Goal: Book appointment/travel/reservation

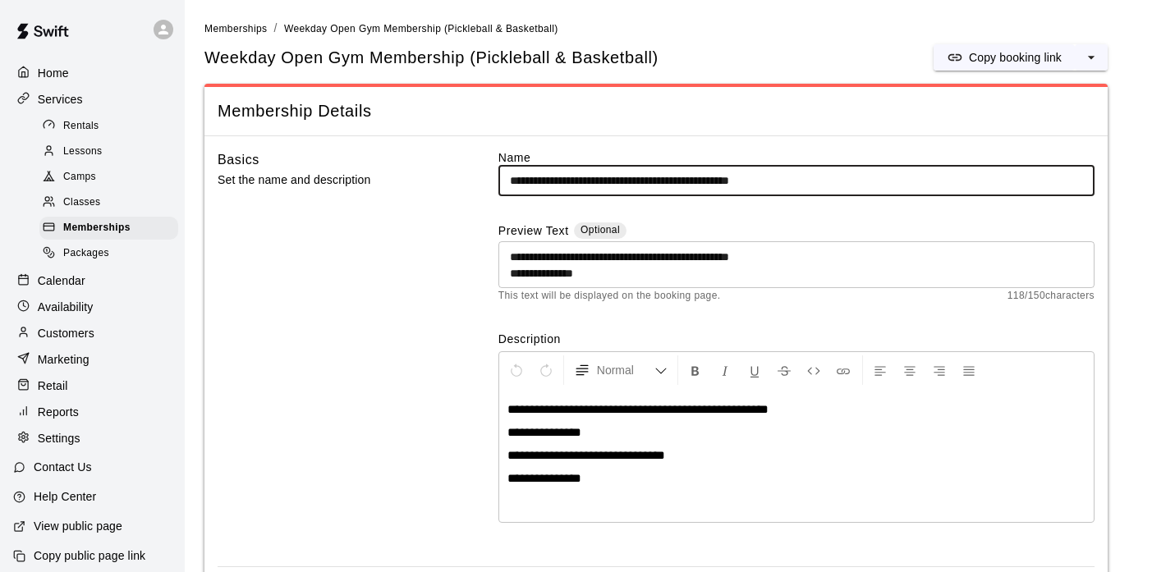
click at [93, 131] on span "Rentals" at bounding box center [81, 126] width 36 height 16
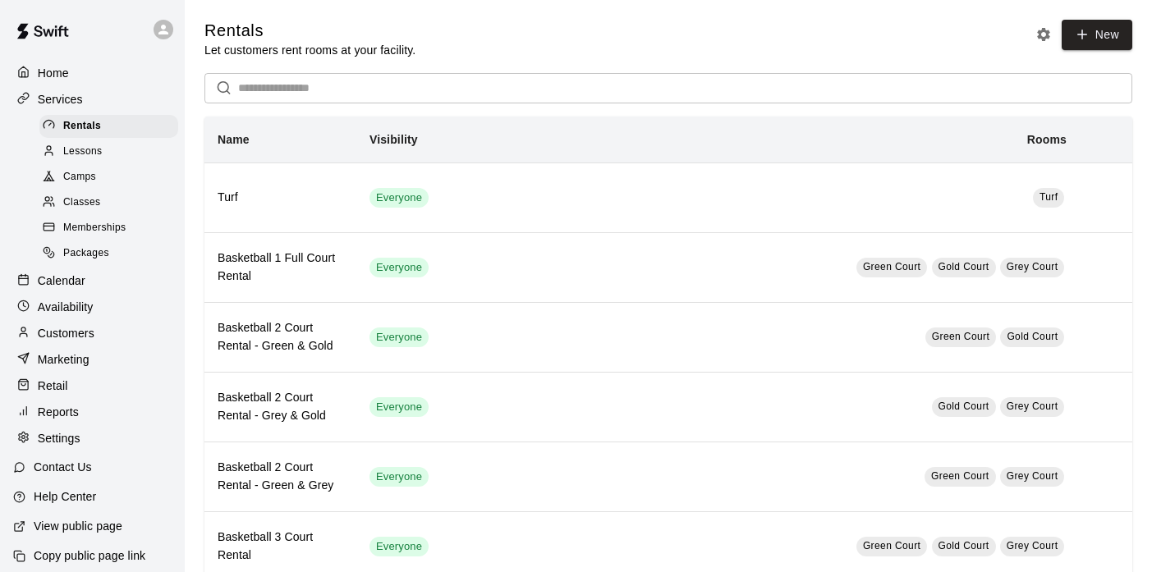
click at [74, 282] on p "Calendar" at bounding box center [62, 281] width 48 height 16
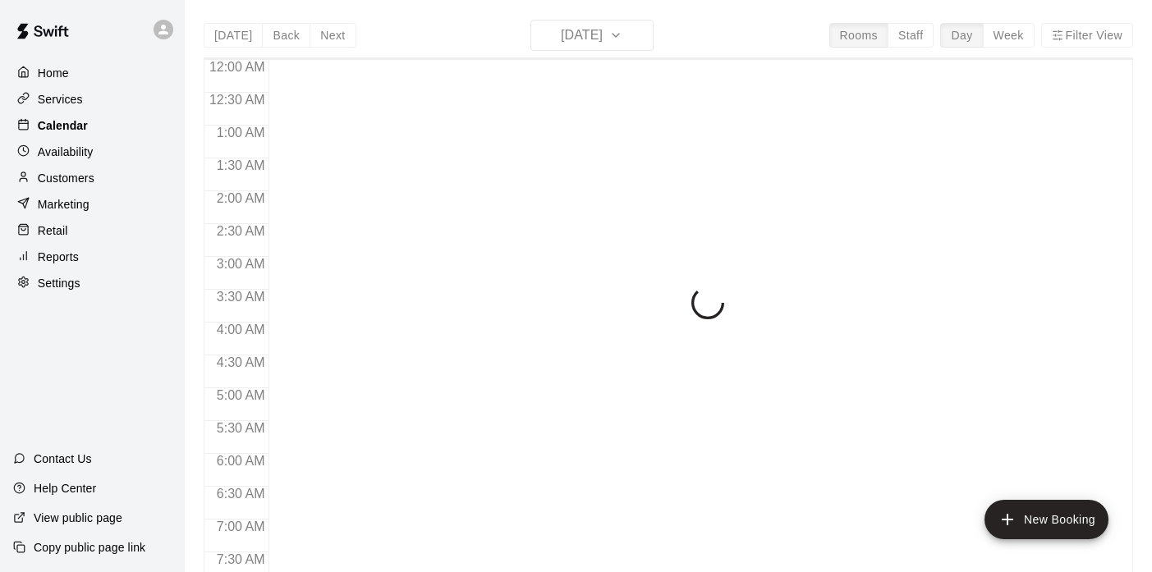
scroll to position [1046, 0]
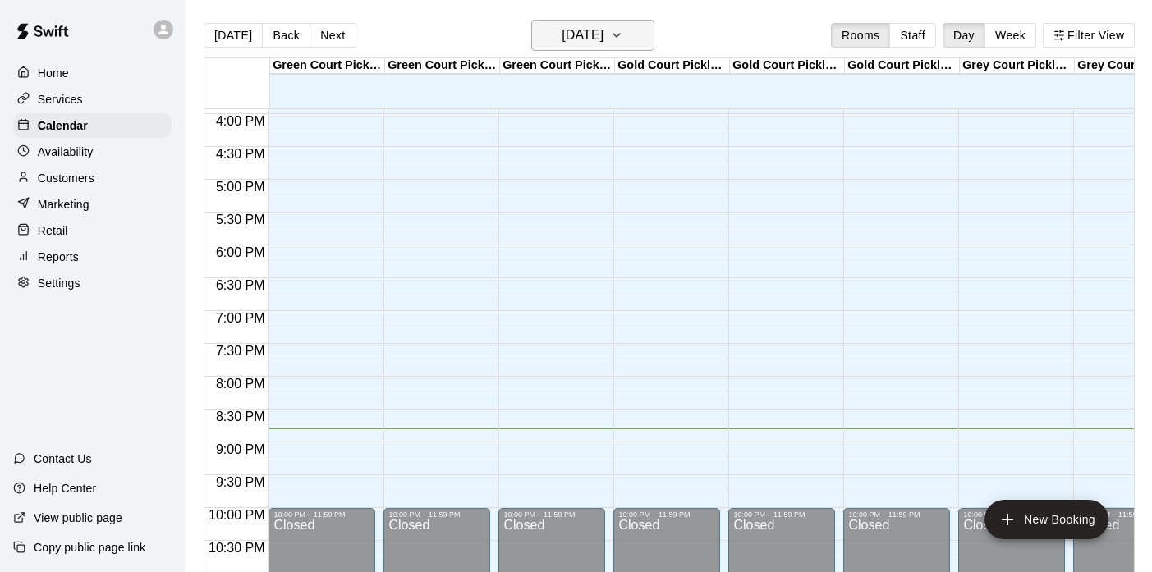
click at [623, 36] on icon "button" at bounding box center [616, 35] width 13 height 20
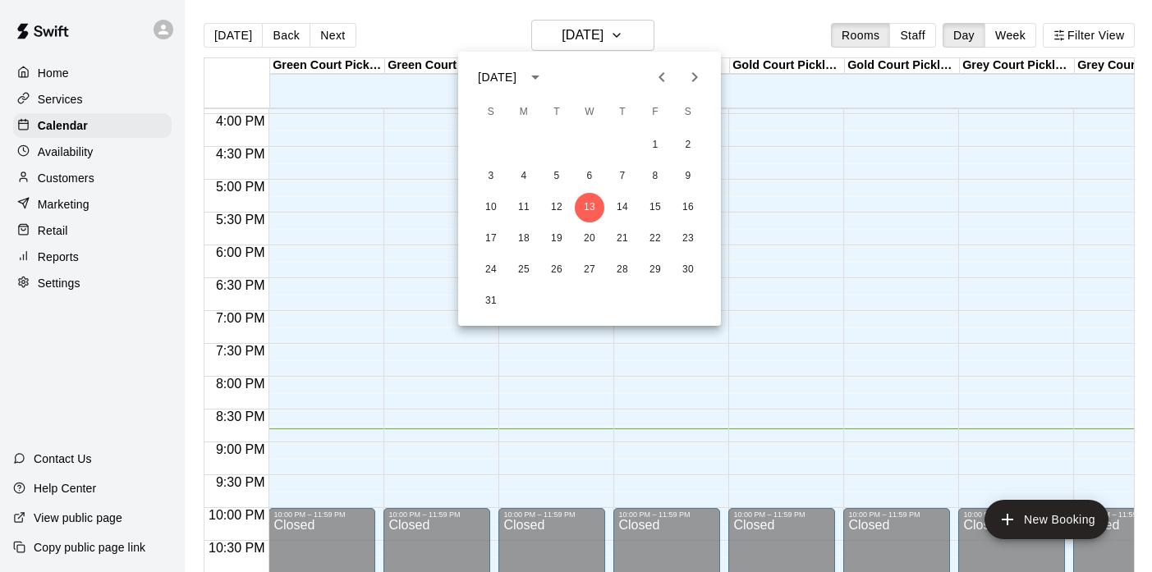
click at [704, 77] on icon "Next month" at bounding box center [695, 77] width 20 height 20
click at [587, 272] on button "26" at bounding box center [590, 270] width 30 height 30
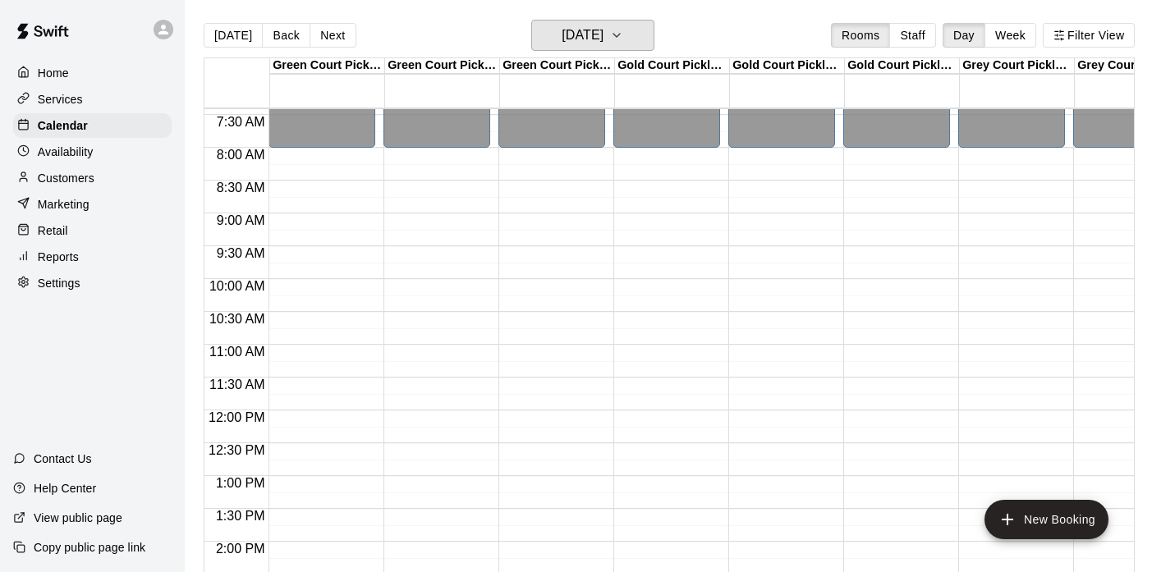
scroll to position [488, 0]
click at [652, 48] on button "Wednesday Nov 26" at bounding box center [592, 35] width 123 height 31
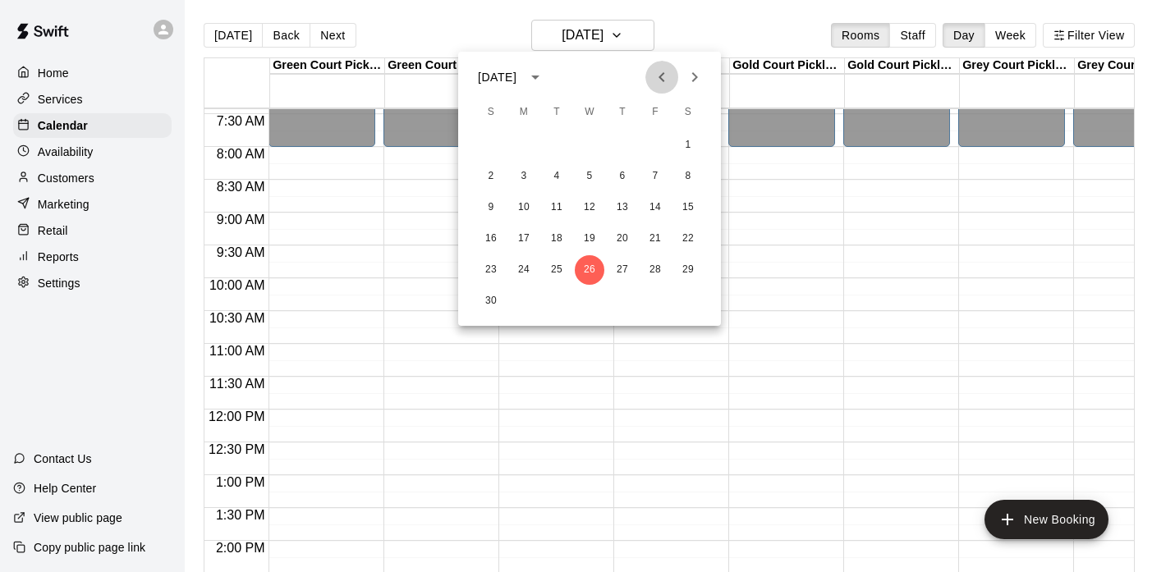
click at [661, 78] on icon "Previous month" at bounding box center [662, 77] width 6 height 10
click at [590, 145] on button "3" at bounding box center [590, 146] width 30 height 30
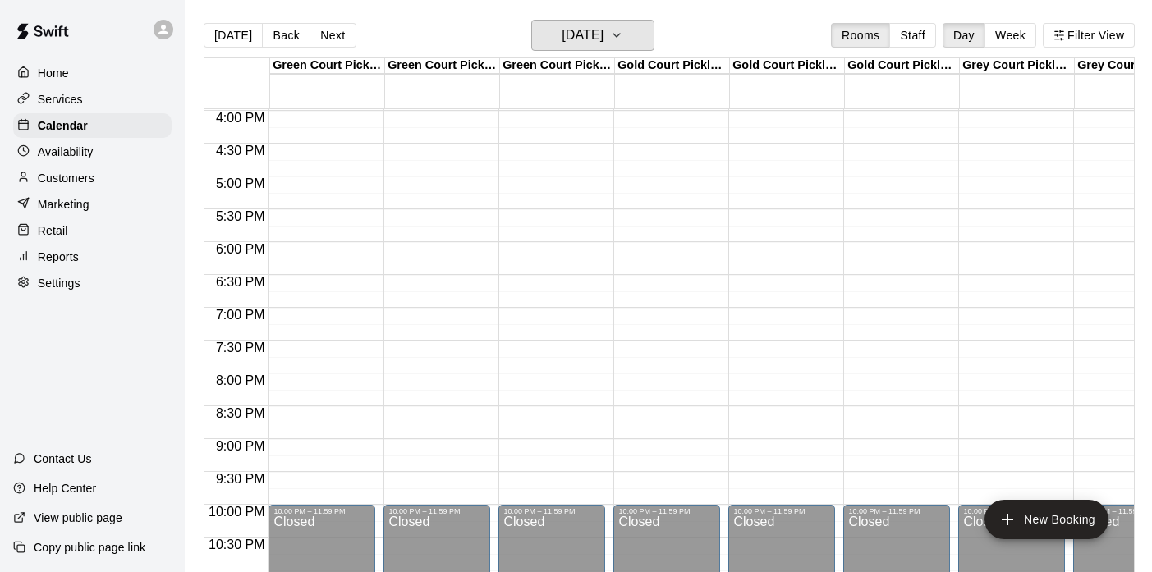
scroll to position [1048, 0]
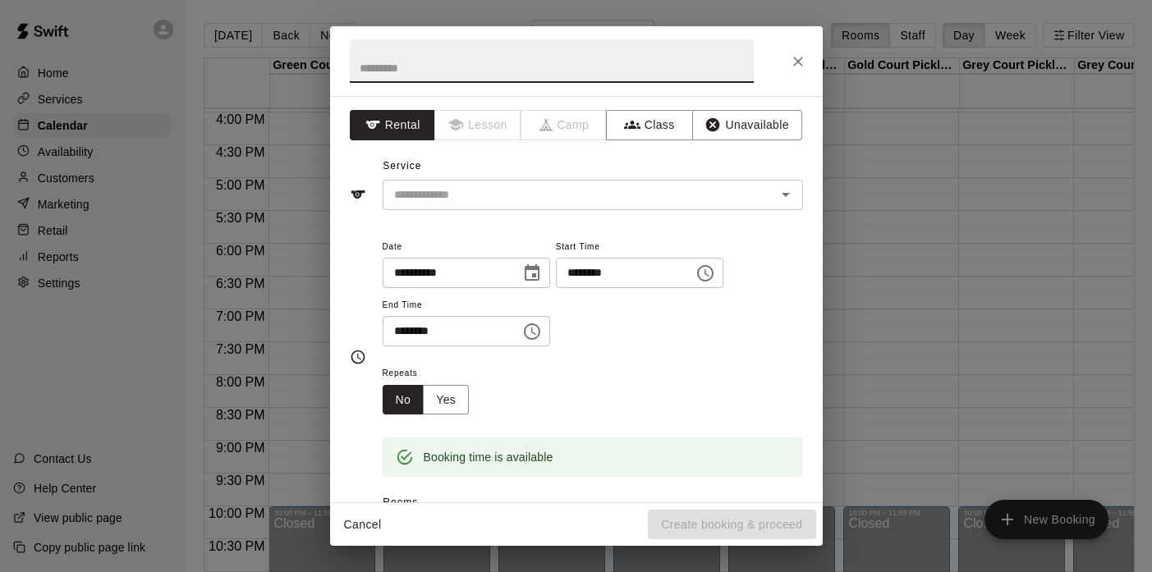
click at [407, 338] on input "********" at bounding box center [446, 331] width 126 height 30
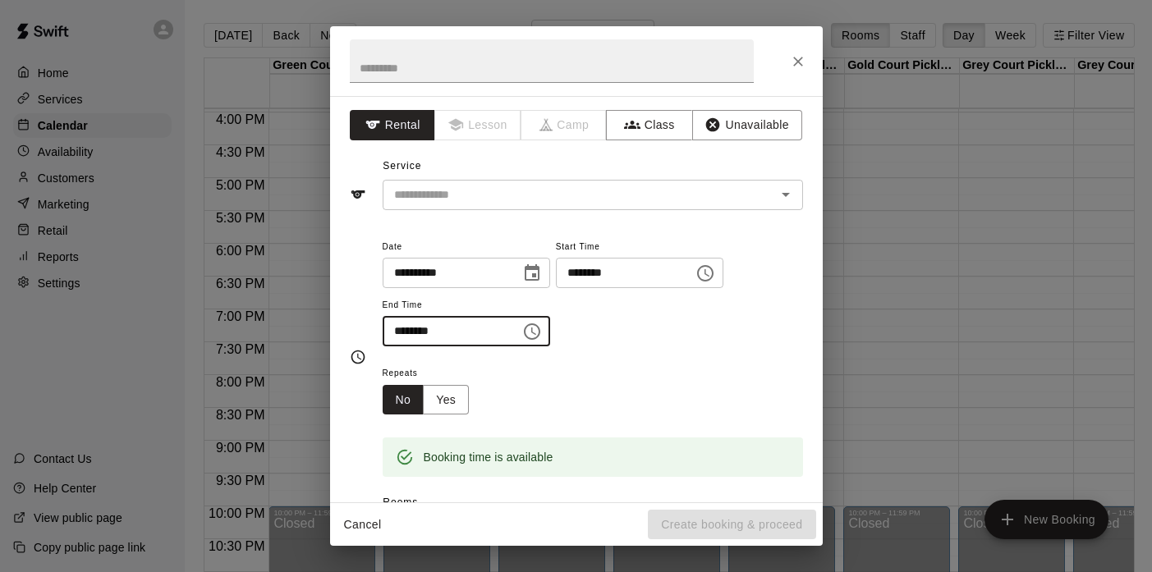
type input "********"
click at [696, 355] on div "**********" at bounding box center [593, 300] width 421 height 127
click at [479, 74] on input "text" at bounding box center [552, 61] width 404 height 44
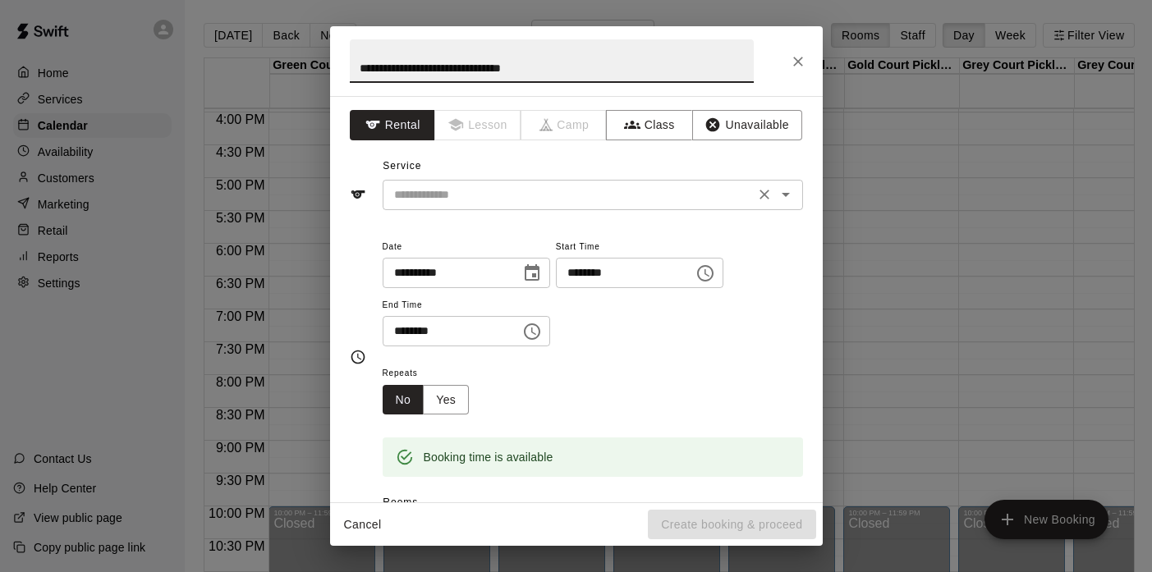
type input "**********"
click at [457, 192] on input "text" at bounding box center [569, 195] width 362 height 21
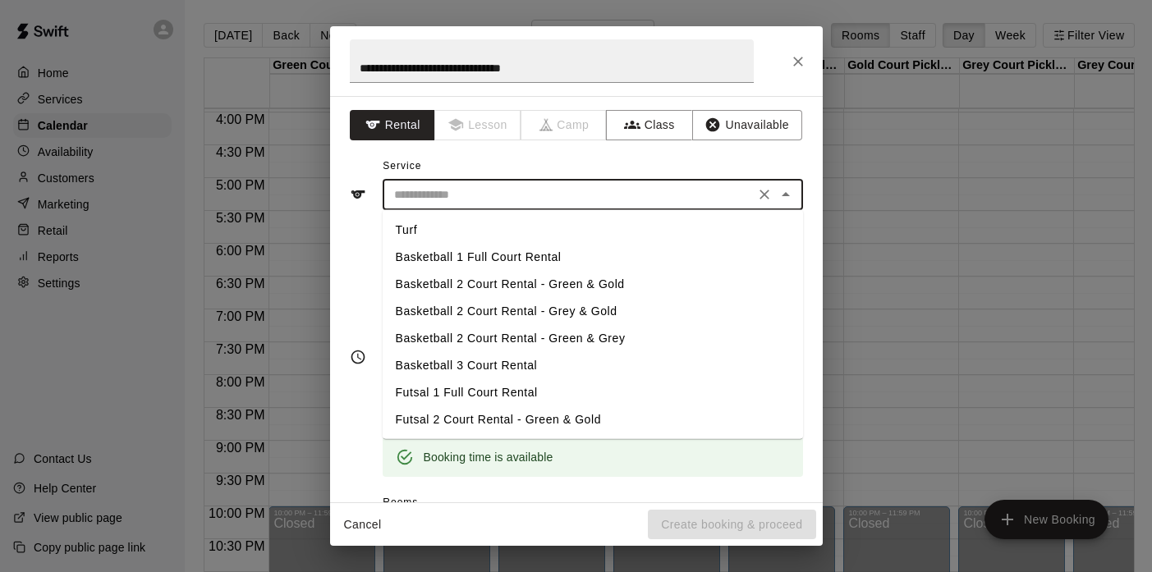
click at [475, 253] on li "Basketball 1 Full Court Rental" at bounding box center [593, 257] width 421 height 27
type input "**********"
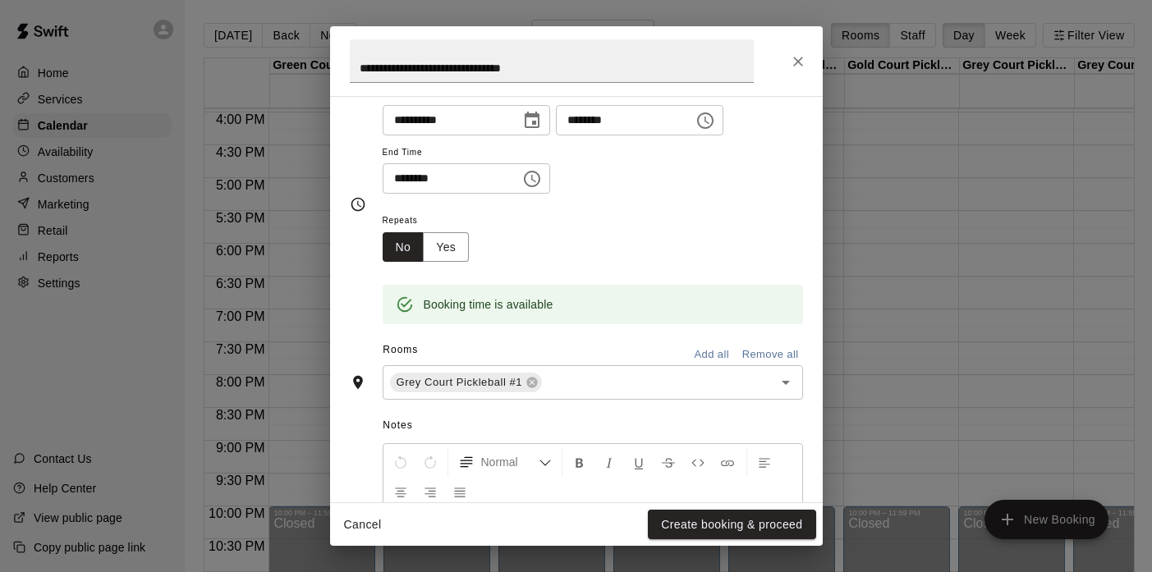
scroll to position [158, 0]
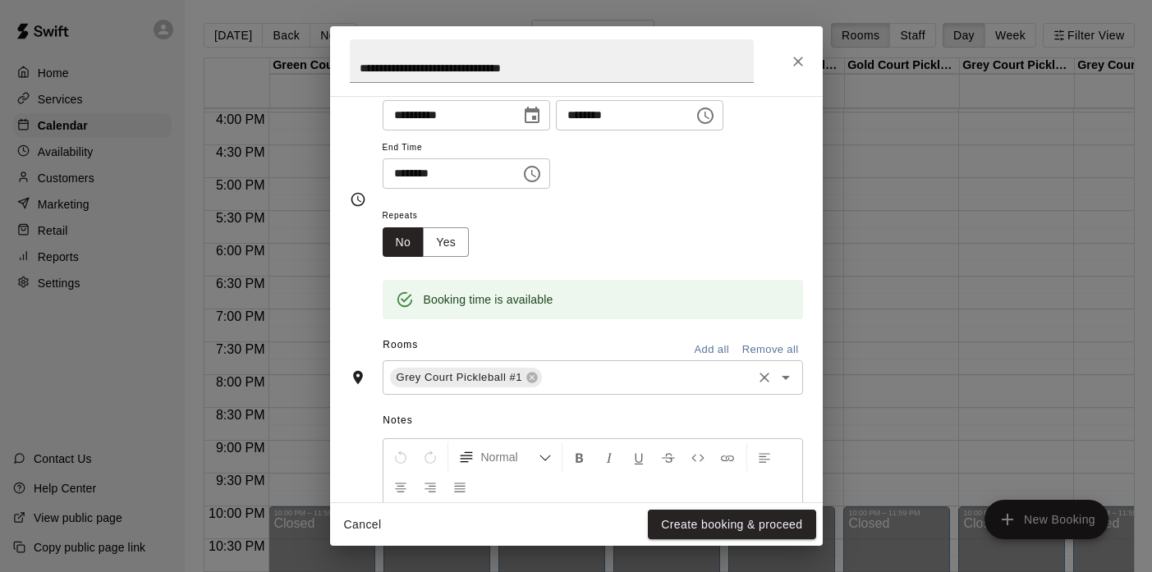
click at [784, 373] on icon "Open" at bounding box center [786, 378] width 20 height 20
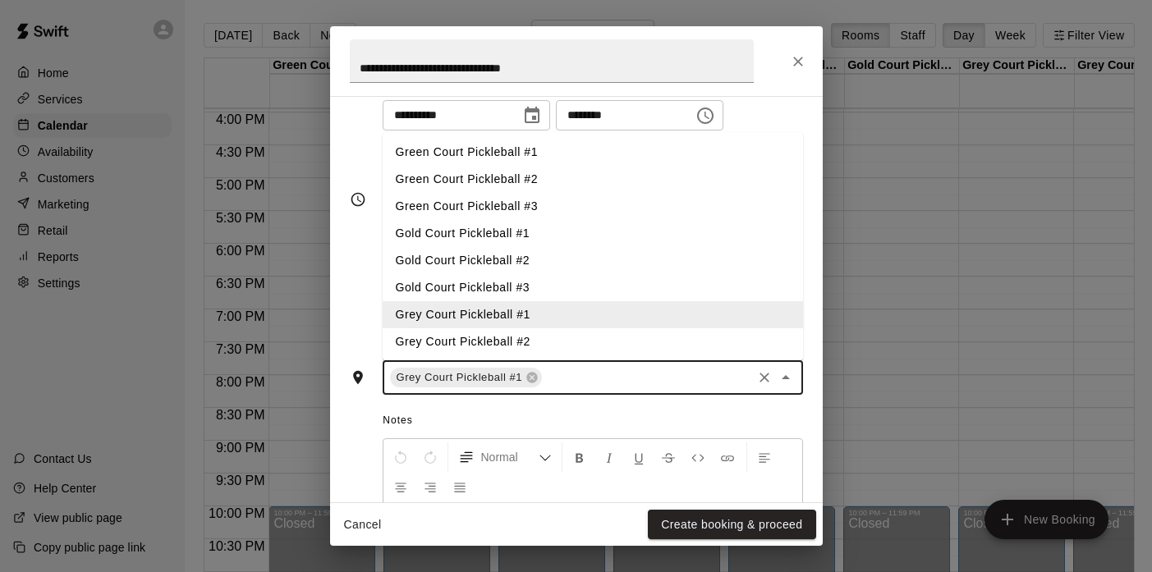
click at [535, 337] on li "Grey Court Pickleball #2" at bounding box center [593, 342] width 421 height 27
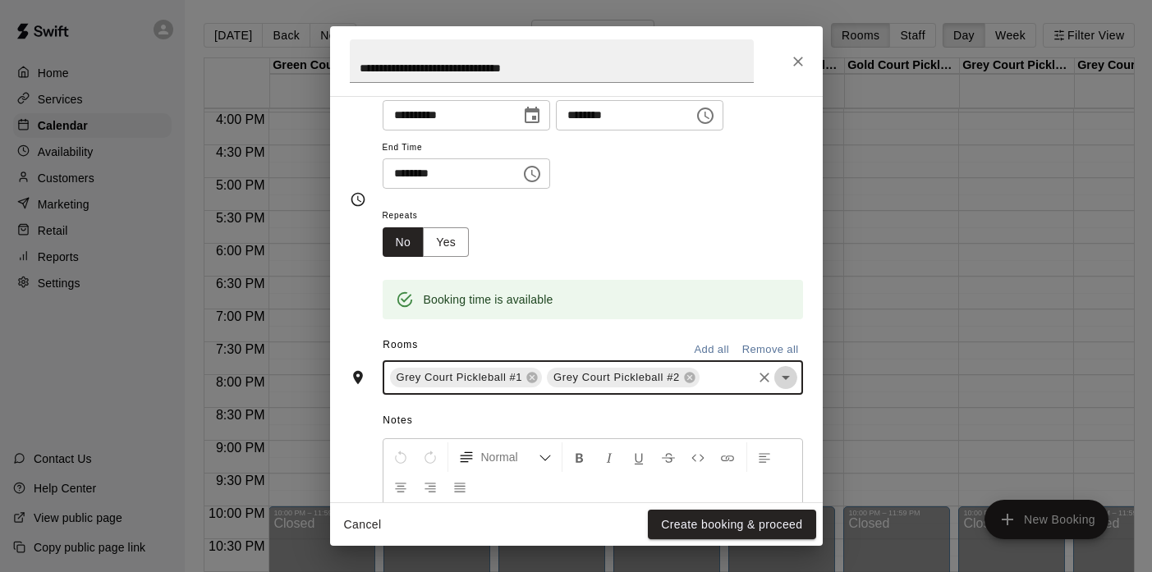
click at [785, 384] on icon "Open" at bounding box center [786, 378] width 20 height 20
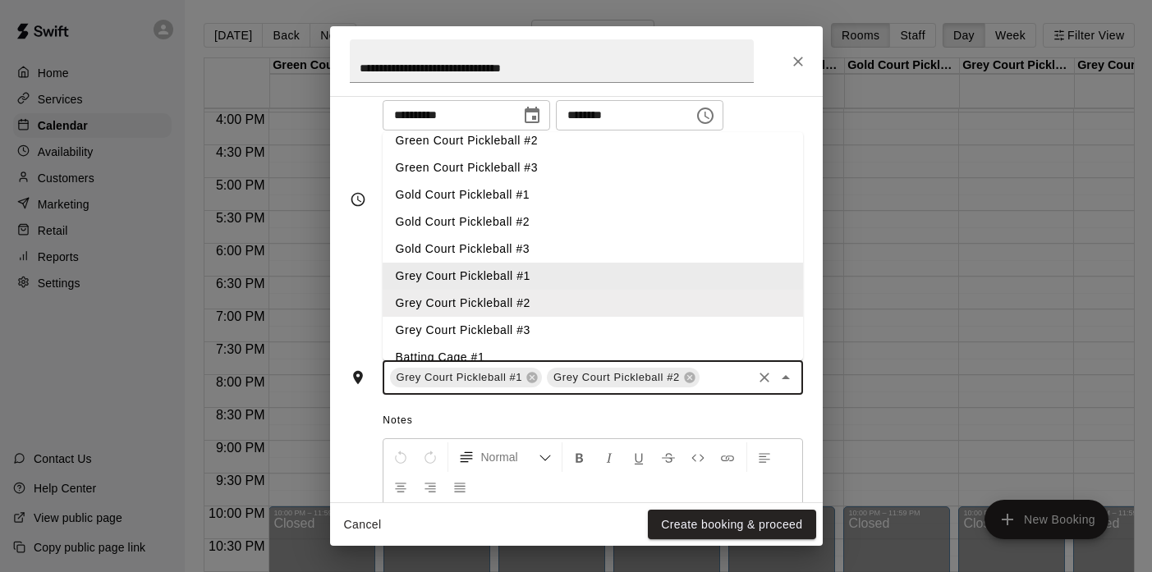
scroll to position [39, 0]
click at [577, 331] on li "Grey Court Pickleball #3" at bounding box center [593, 329] width 421 height 27
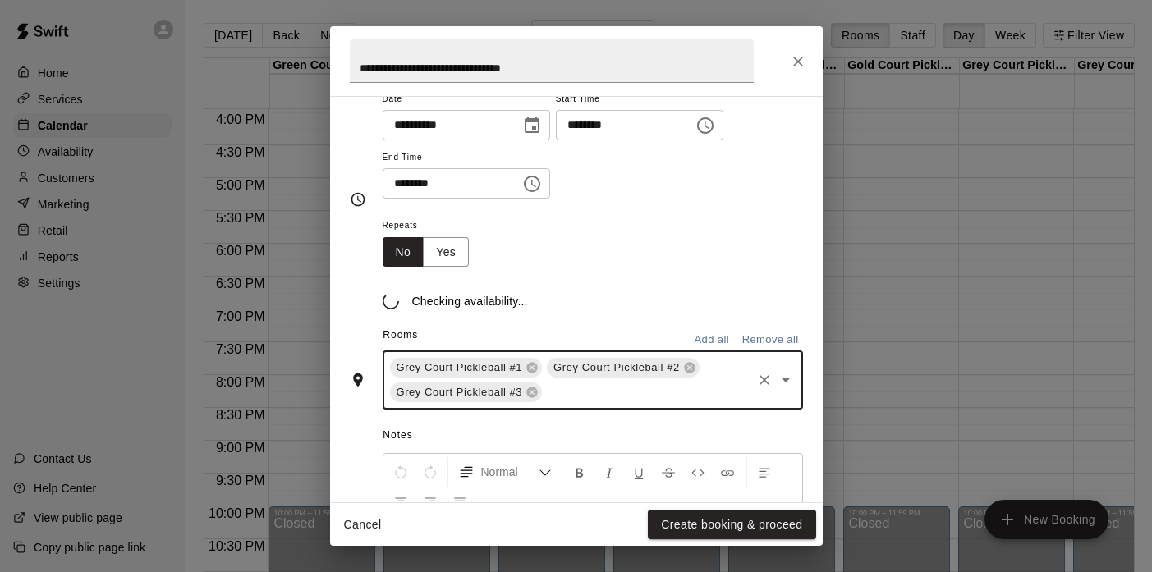
scroll to position [158, 0]
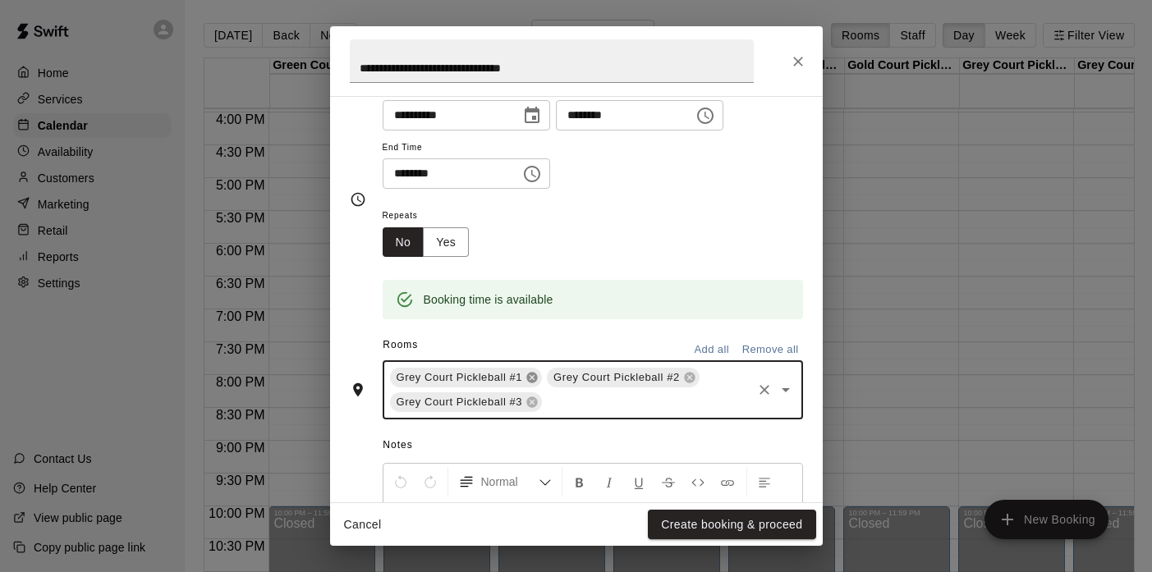
click at [533, 379] on icon at bounding box center [532, 377] width 13 height 13
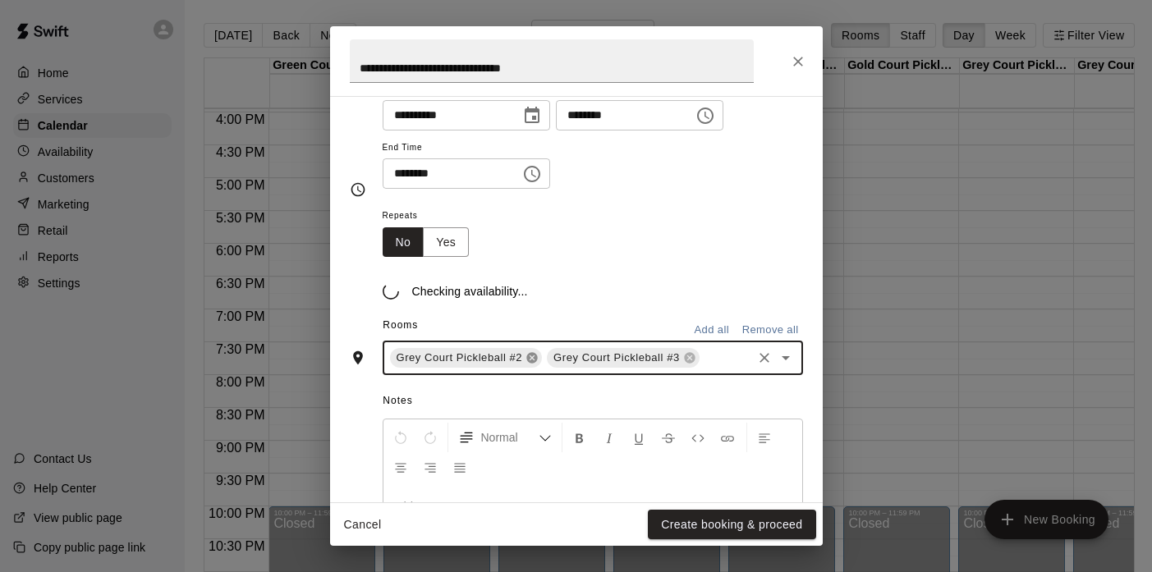
click at [533, 365] on icon at bounding box center [532, 358] width 13 height 13
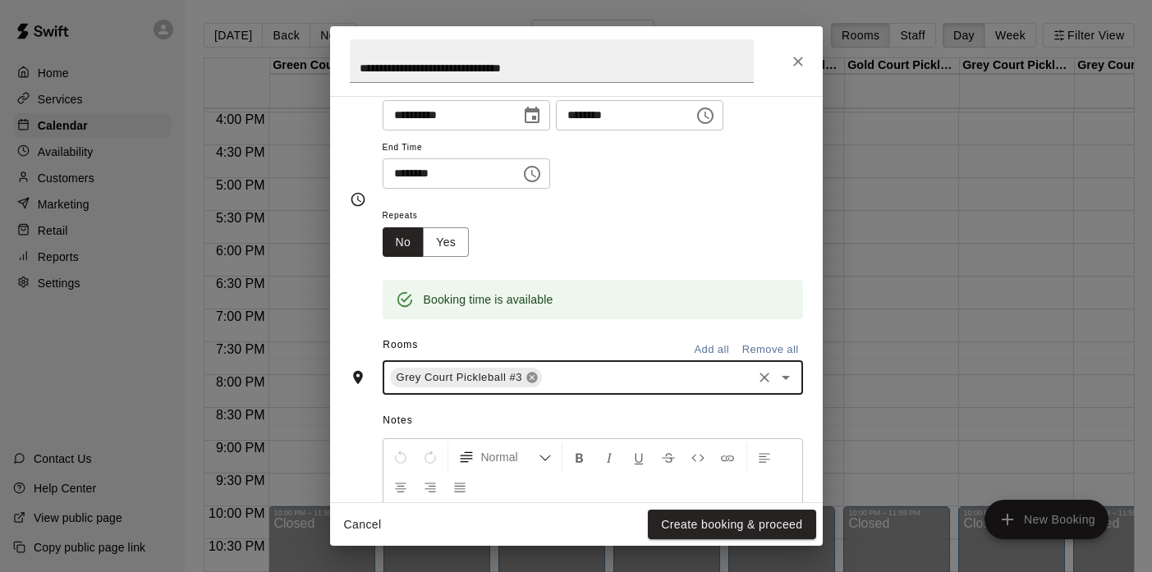
click at [533, 379] on icon at bounding box center [532, 377] width 13 height 13
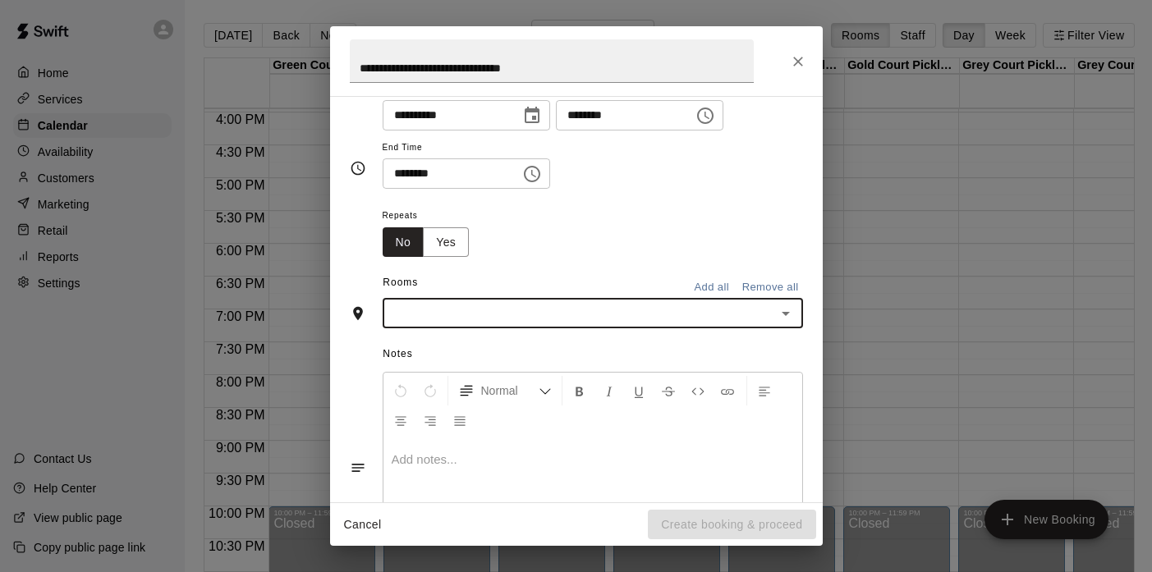
scroll to position [126, 0]
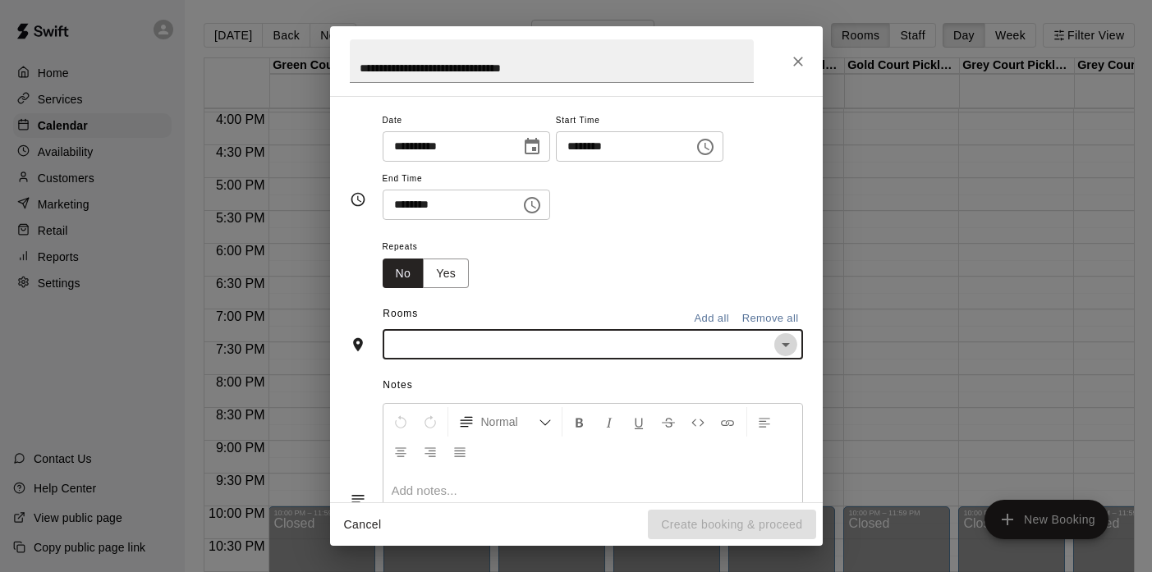
click at [783, 343] on icon "Open" at bounding box center [786, 345] width 8 height 4
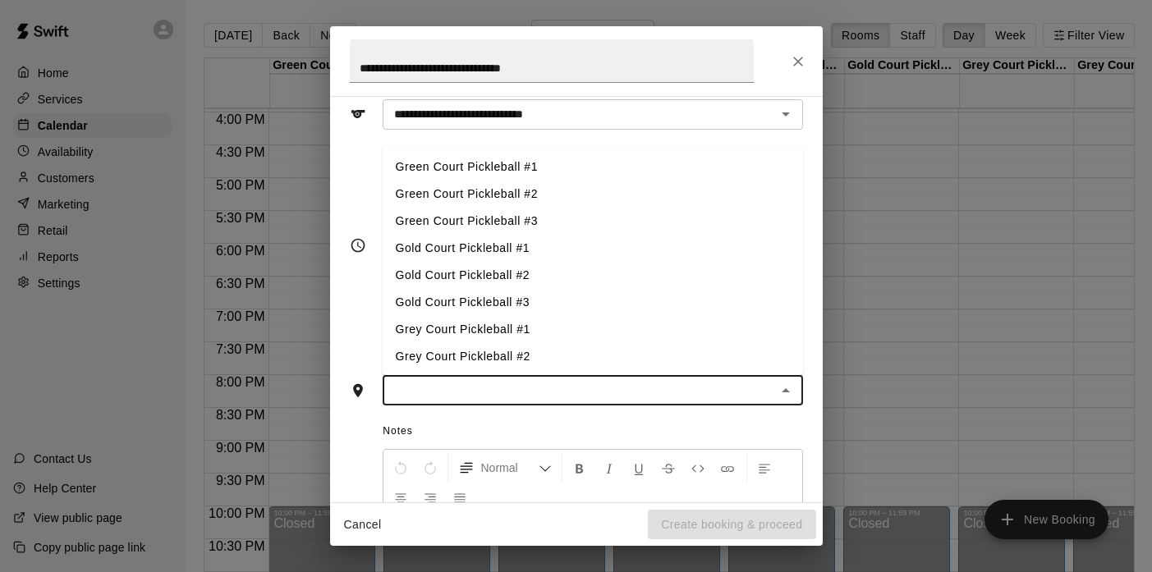
scroll to position [74, 0]
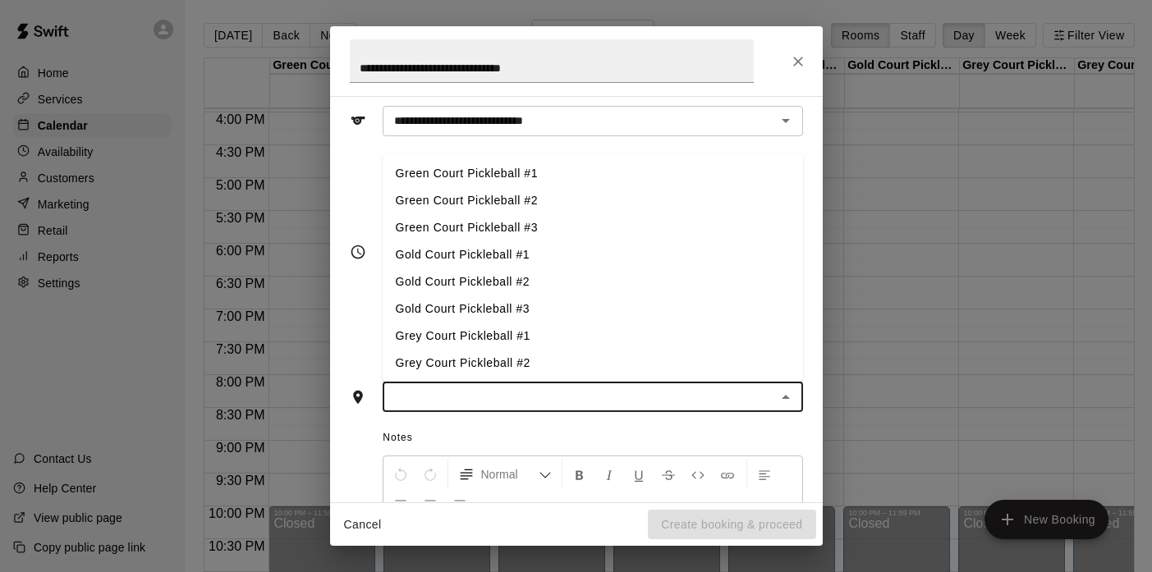
click at [526, 177] on li "Green Court Pickleball #1" at bounding box center [593, 173] width 421 height 27
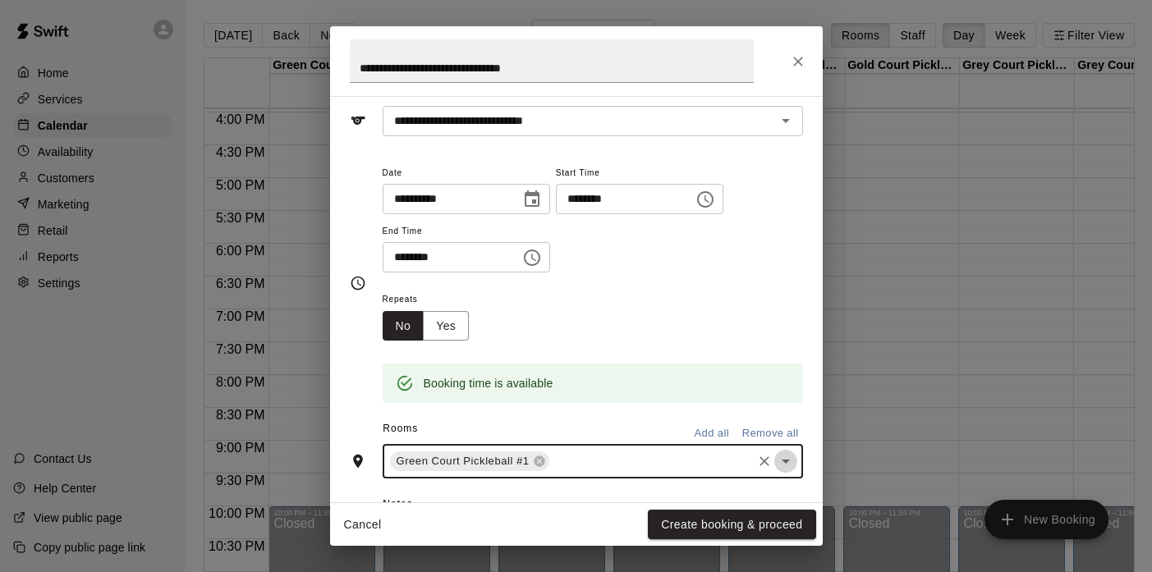
click at [789, 463] on icon "Open" at bounding box center [786, 462] width 20 height 20
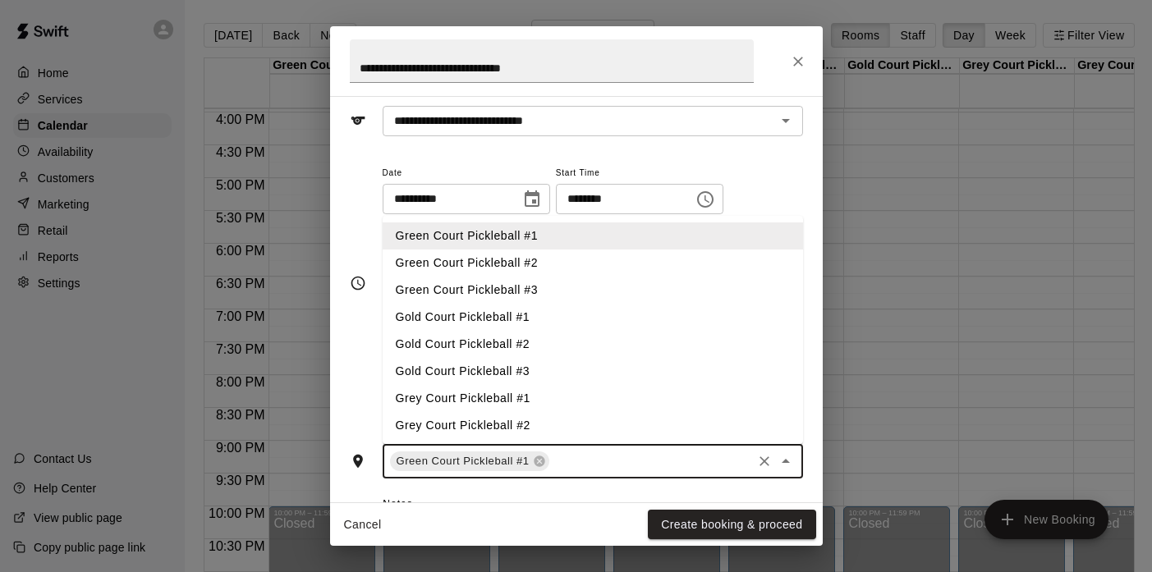
click at [521, 269] on li "Green Court Pickleball #2" at bounding box center [593, 263] width 421 height 27
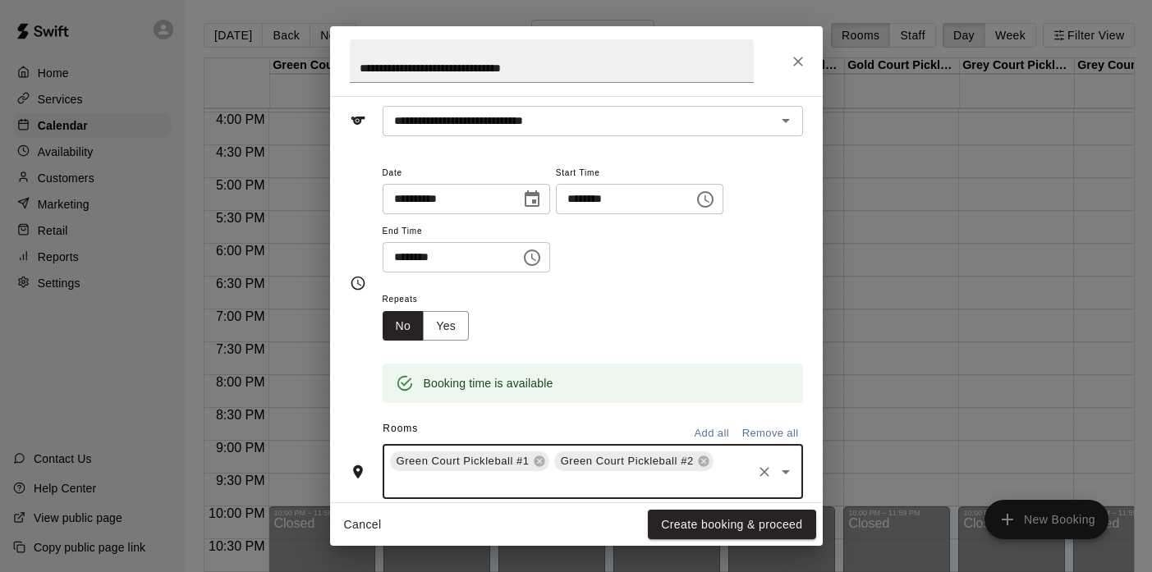
click at [789, 476] on icon "Open" at bounding box center [786, 472] width 20 height 20
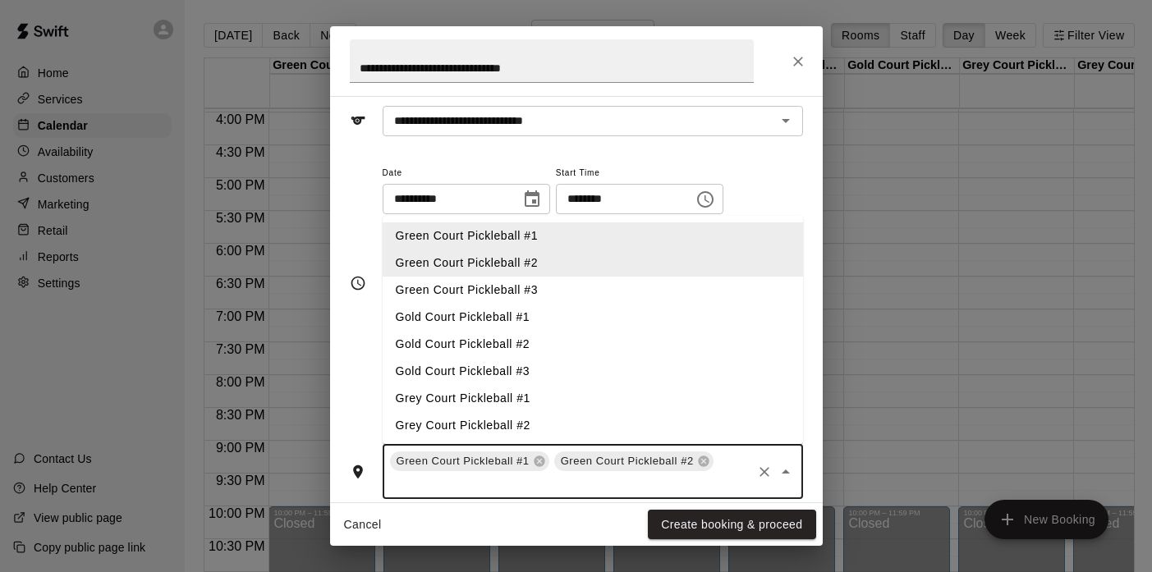
click at [527, 288] on li "Green Court Pickleball #3" at bounding box center [593, 290] width 421 height 27
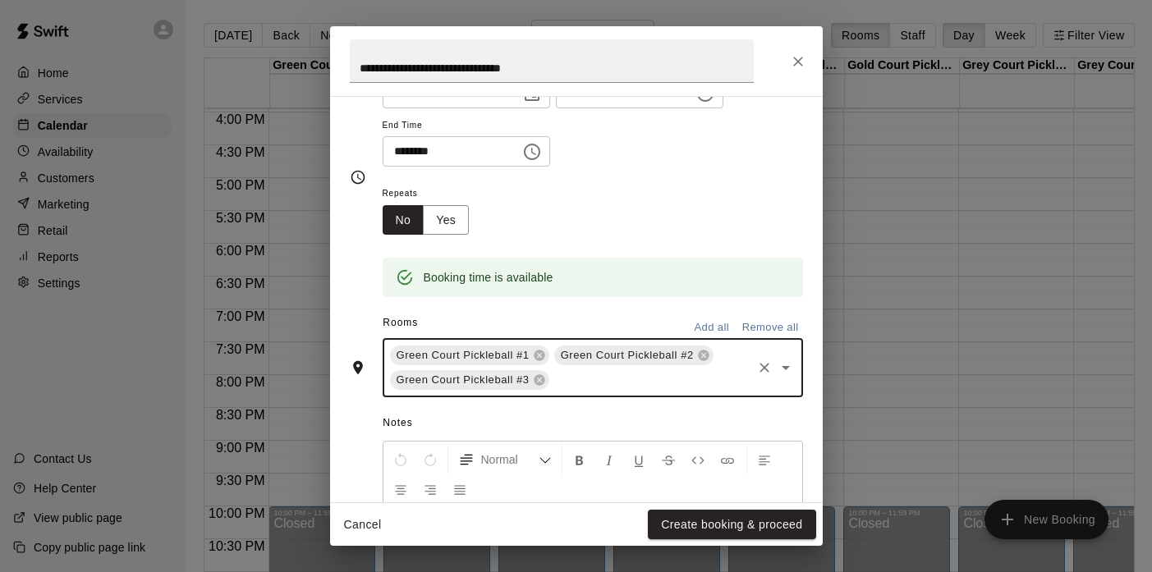
scroll to position [195, 0]
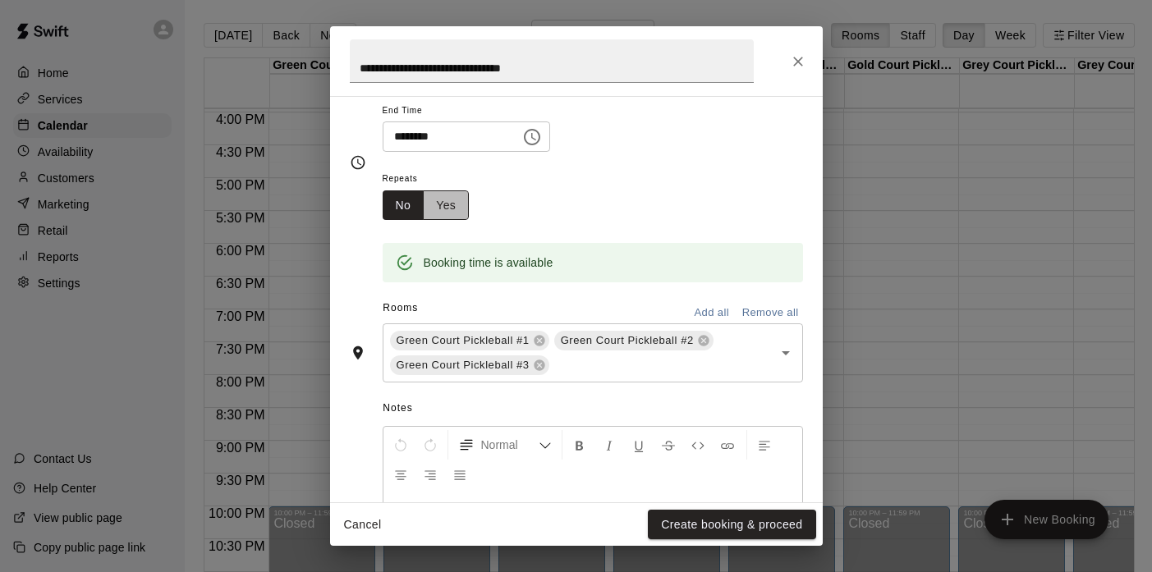
click at [449, 210] on button "Yes" at bounding box center [446, 206] width 46 height 30
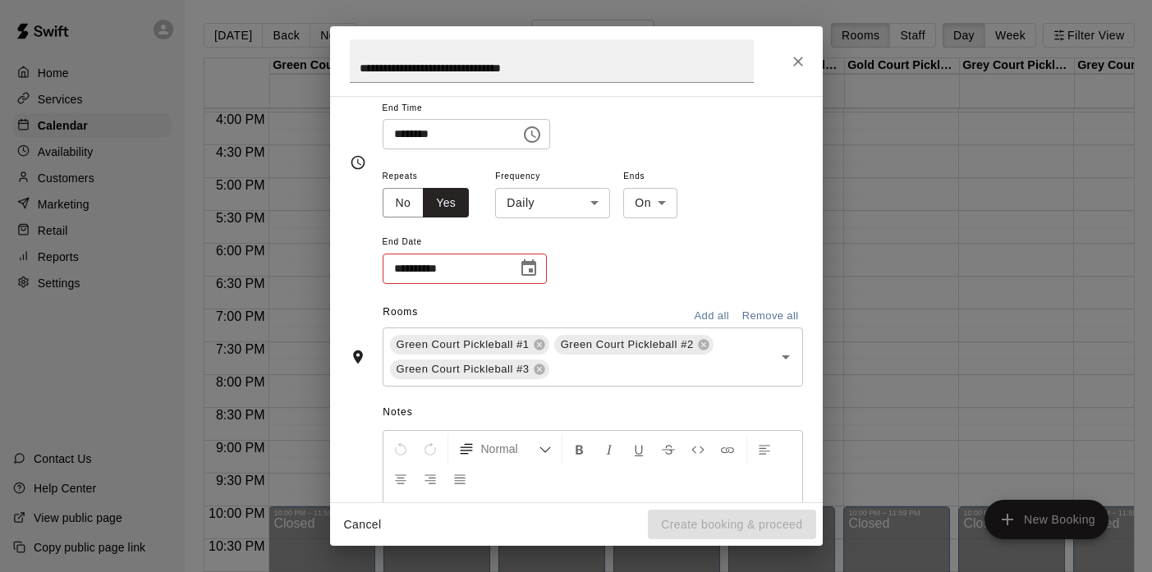
click at [540, 214] on body "Home Services Calendar Availability Customers Marketing Retail Reports Settings…" at bounding box center [576, 299] width 1152 height 599
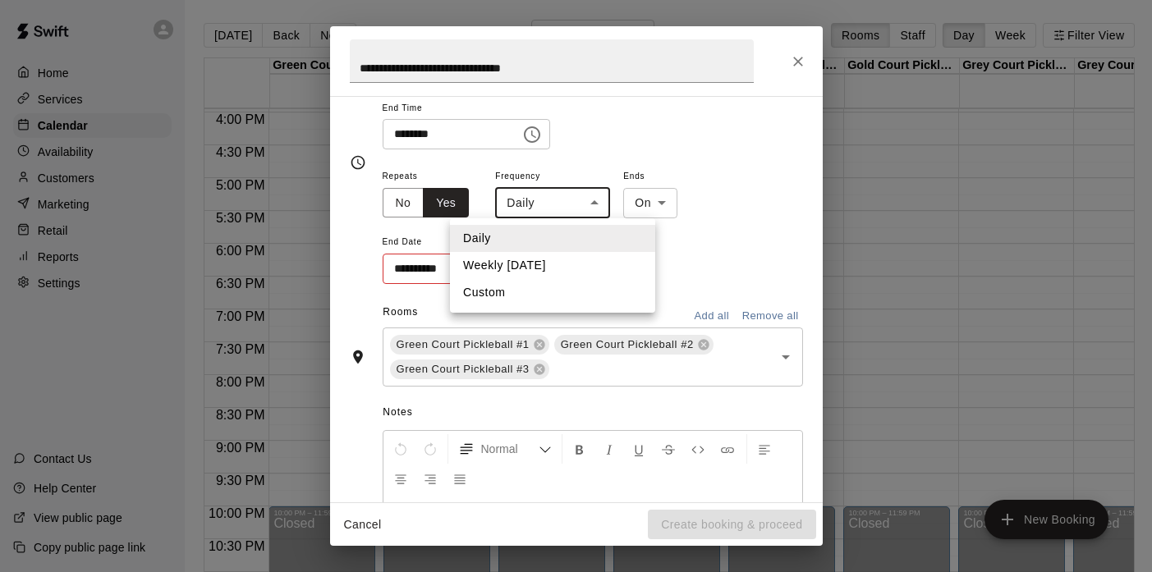
click at [532, 263] on li "Weekly on Wednesday" at bounding box center [552, 265] width 205 height 27
type input "******"
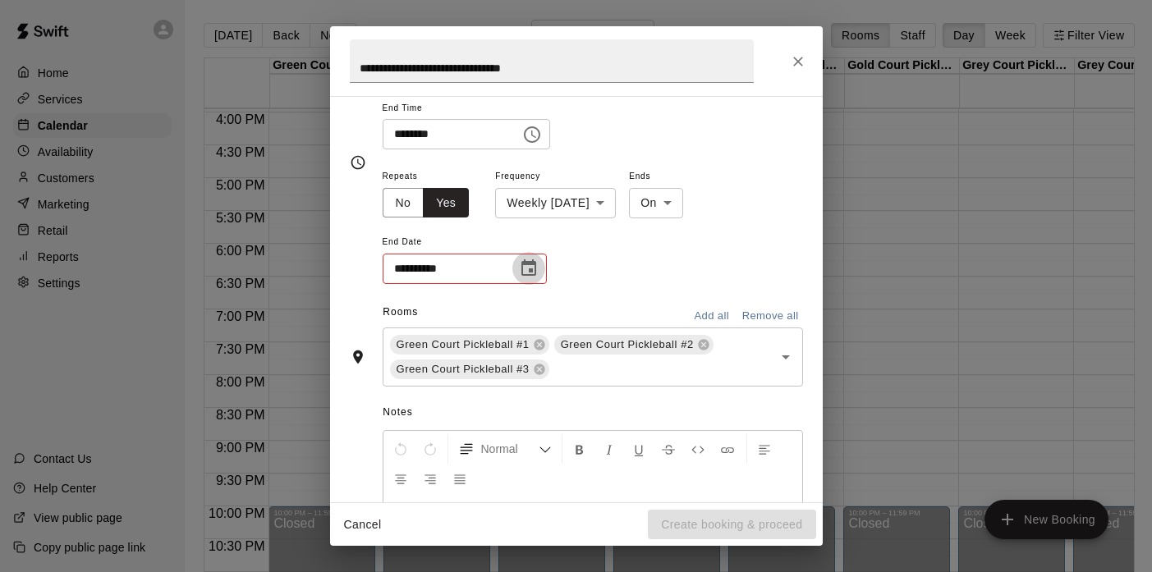
click at [527, 270] on icon "Choose date" at bounding box center [529, 269] width 20 height 20
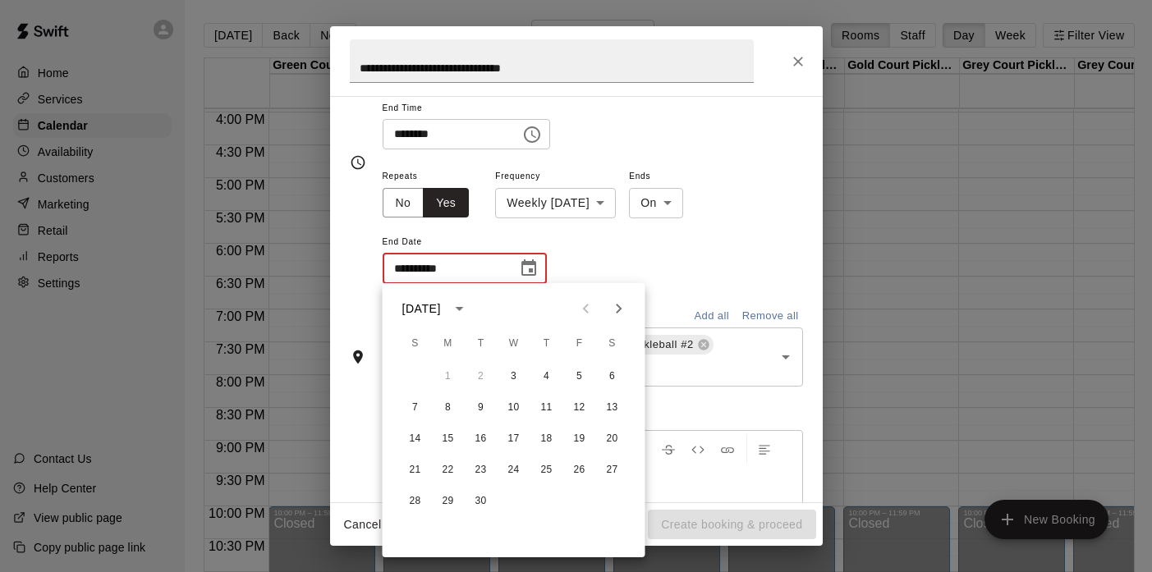
click at [618, 306] on icon "Next month" at bounding box center [619, 309] width 20 height 20
click at [512, 500] on button "26" at bounding box center [514, 502] width 30 height 30
type input "**********"
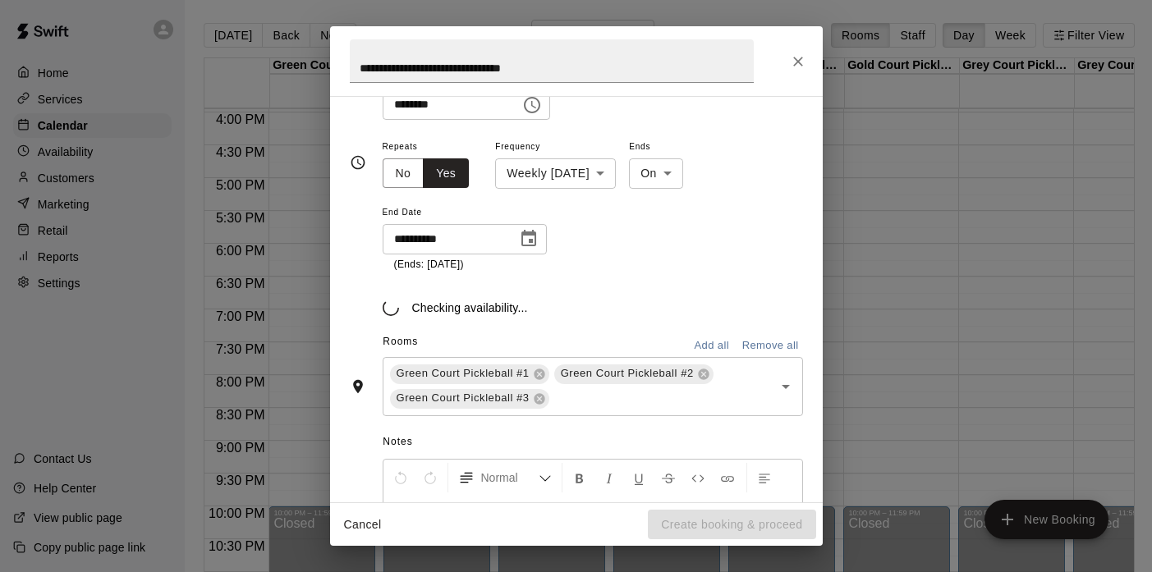
scroll to position [237, 0]
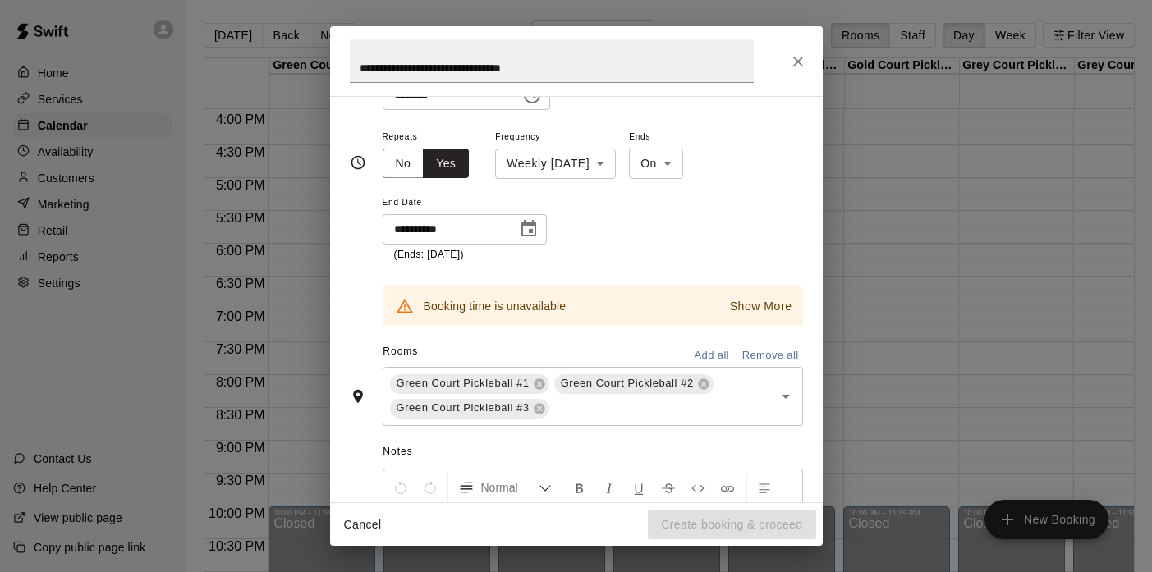
click at [758, 299] on p "Show More" at bounding box center [761, 306] width 62 height 17
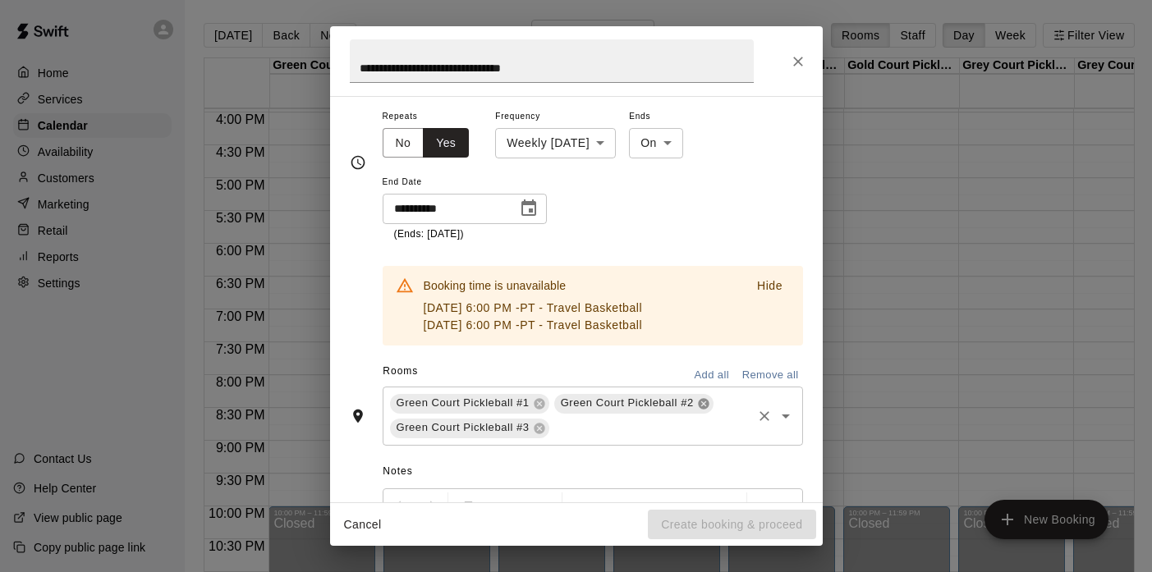
click at [701, 405] on icon at bounding box center [703, 403] width 11 height 11
click at [706, 381] on button "Add all" at bounding box center [712, 375] width 53 height 25
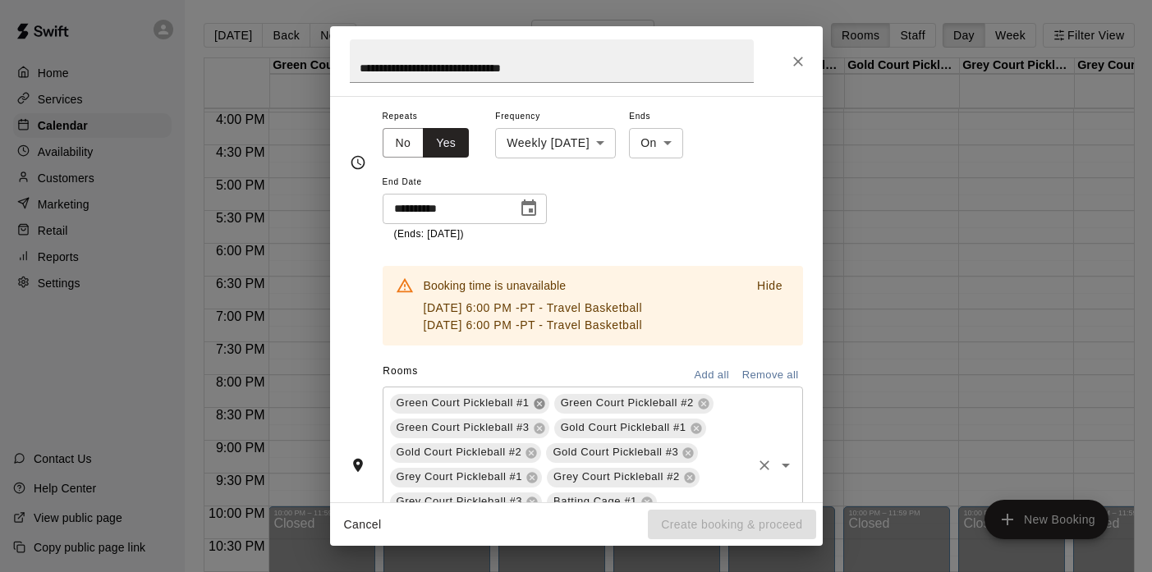
click at [538, 408] on icon at bounding box center [539, 403] width 11 height 11
click at [538, 400] on icon at bounding box center [539, 403] width 11 height 11
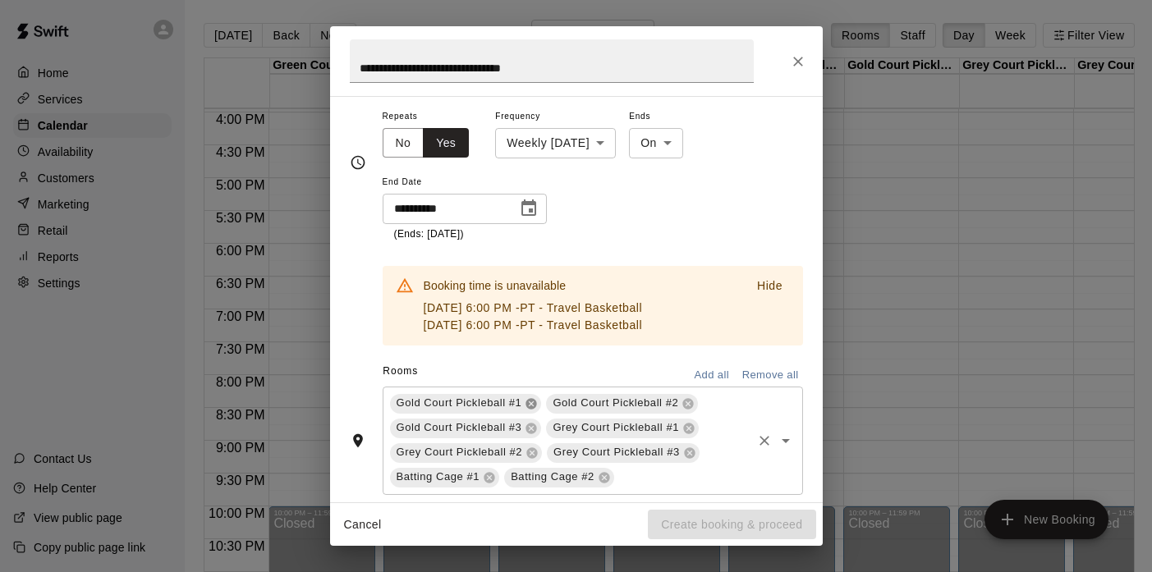
click at [538, 400] on div "Gold Court Pickleball #1" at bounding box center [466, 404] width 152 height 20
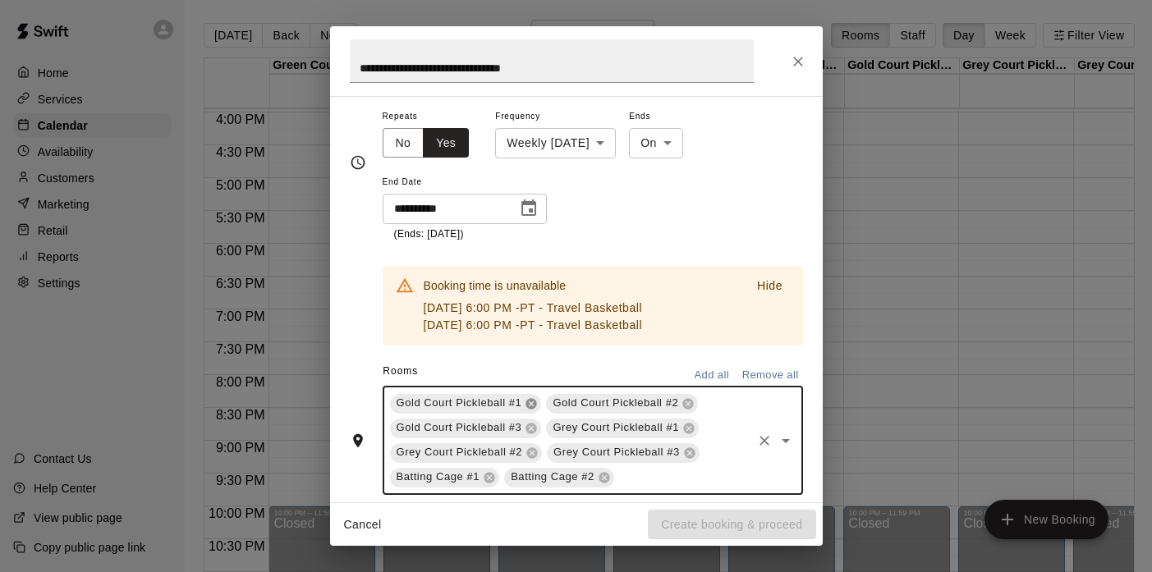
click at [532, 399] on icon at bounding box center [531, 403] width 11 height 11
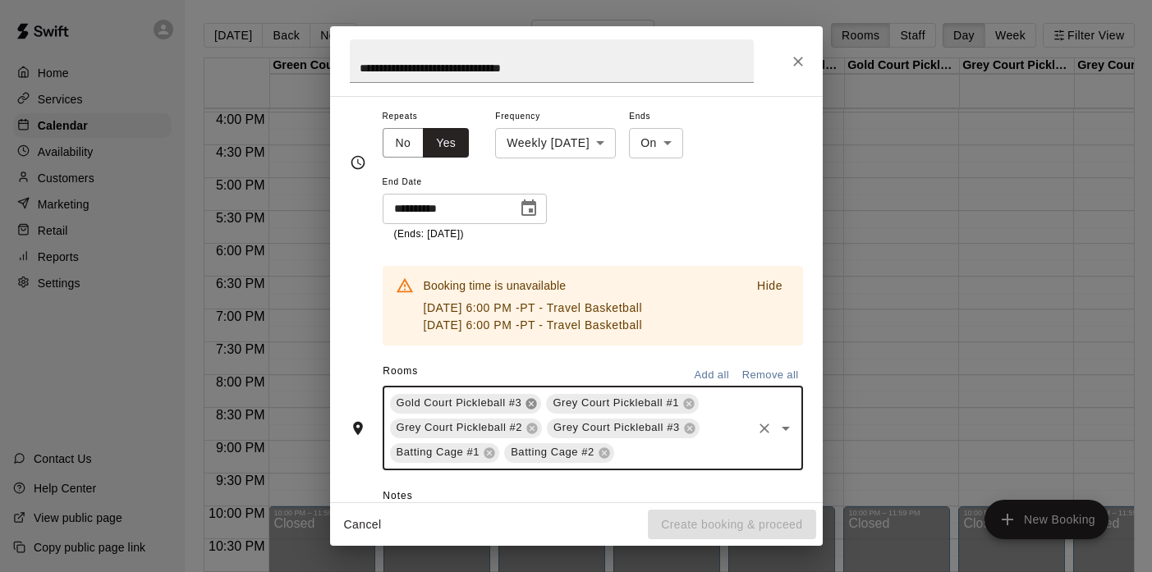
click at [532, 399] on icon at bounding box center [531, 403] width 11 height 11
click at [490, 459] on icon at bounding box center [489, 453] width 13 height 13
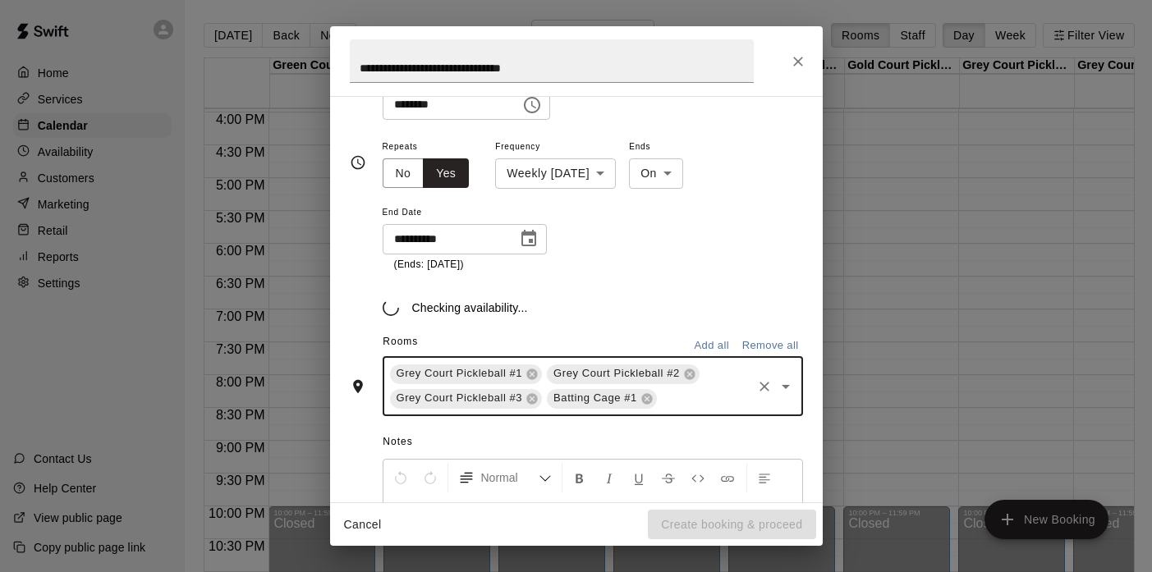
scroll to position [237, 0]
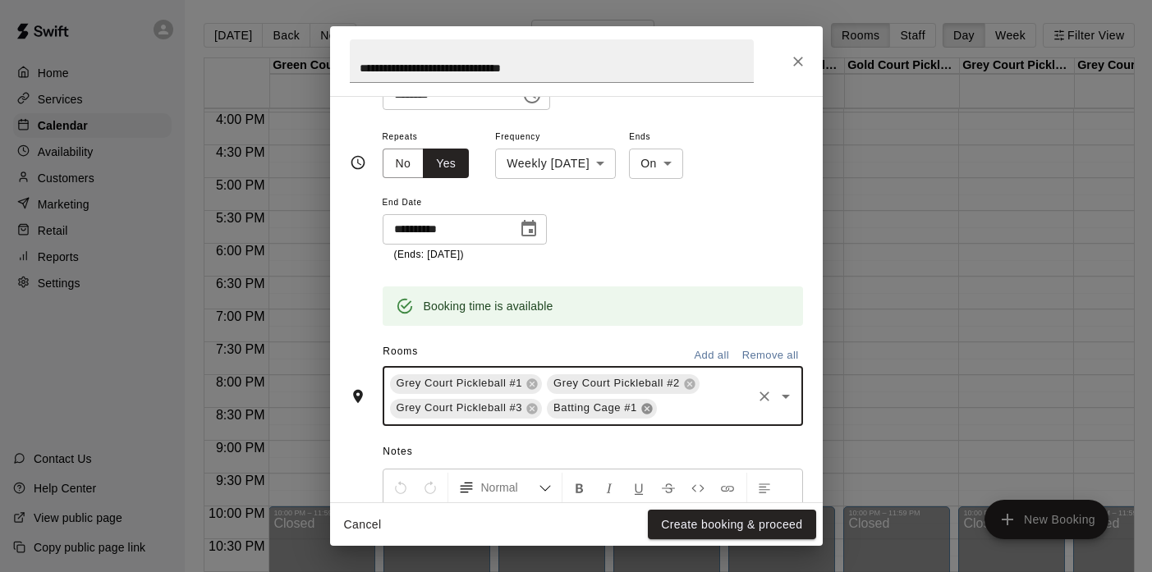
click at [649, 408] on icon at bounding box center [646, 408] width 11 height 11
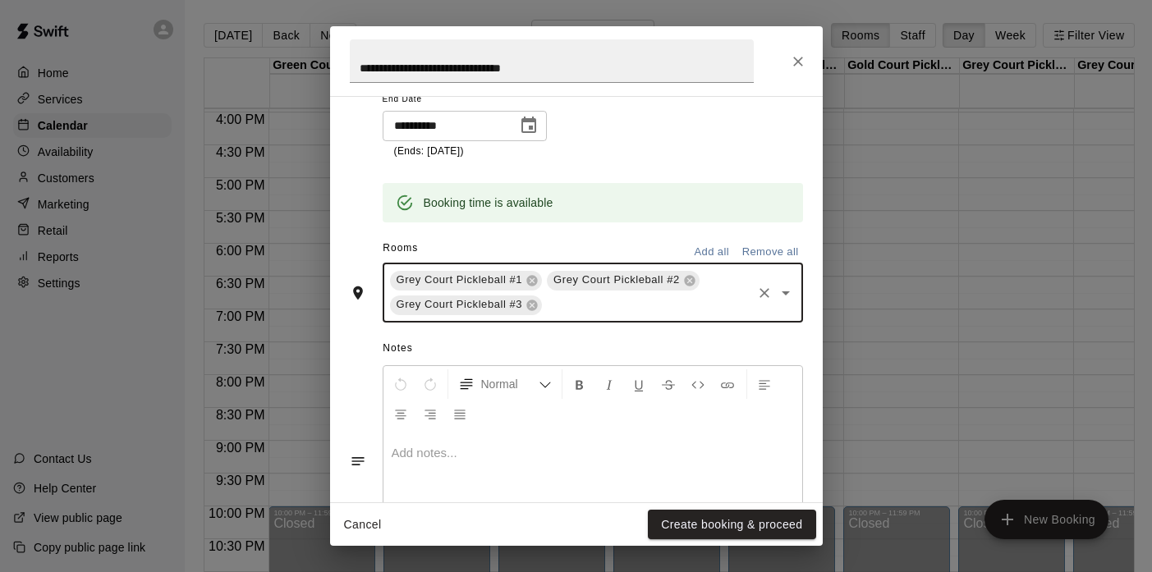
scroll to position [425, 0]
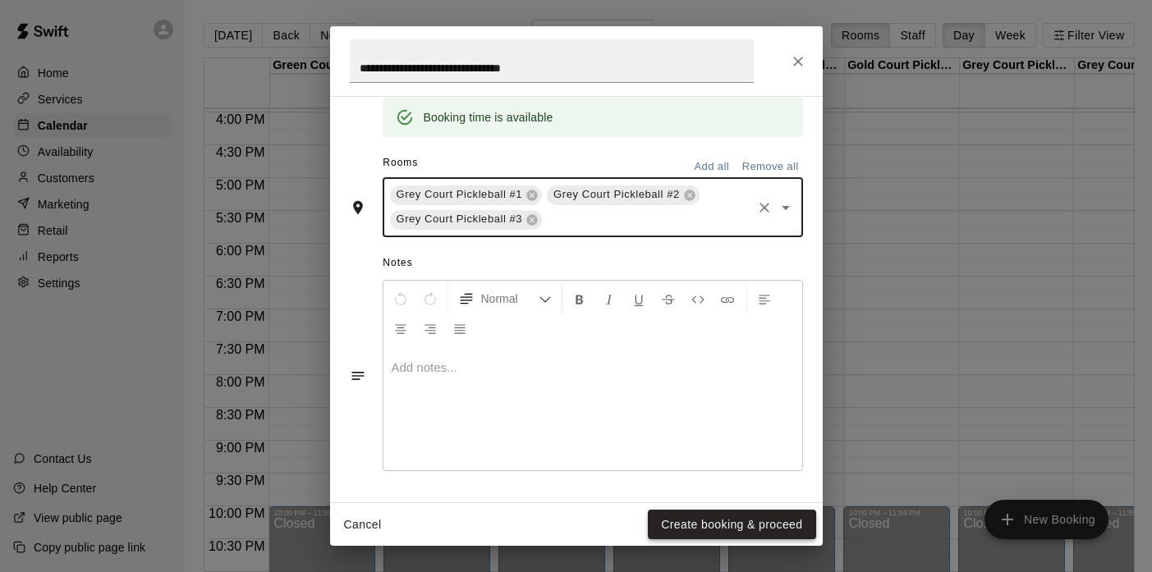
click at [697, 529] on button "Create booking & proceed" at bounding box center [732, 525] width 168 height 30
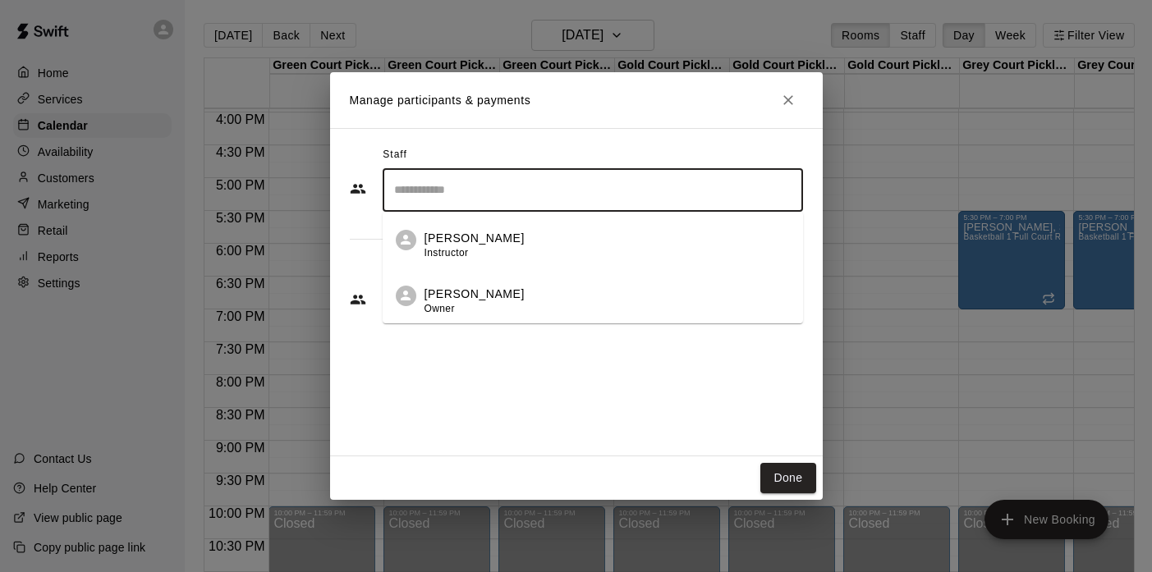
click at [443, 189] on input "Search staff" at bounding box center [593, 190] width 406 height 29
click at [433, 287] on p "Marko Thomas" at bounding box center [475, 294] width 100 height 17
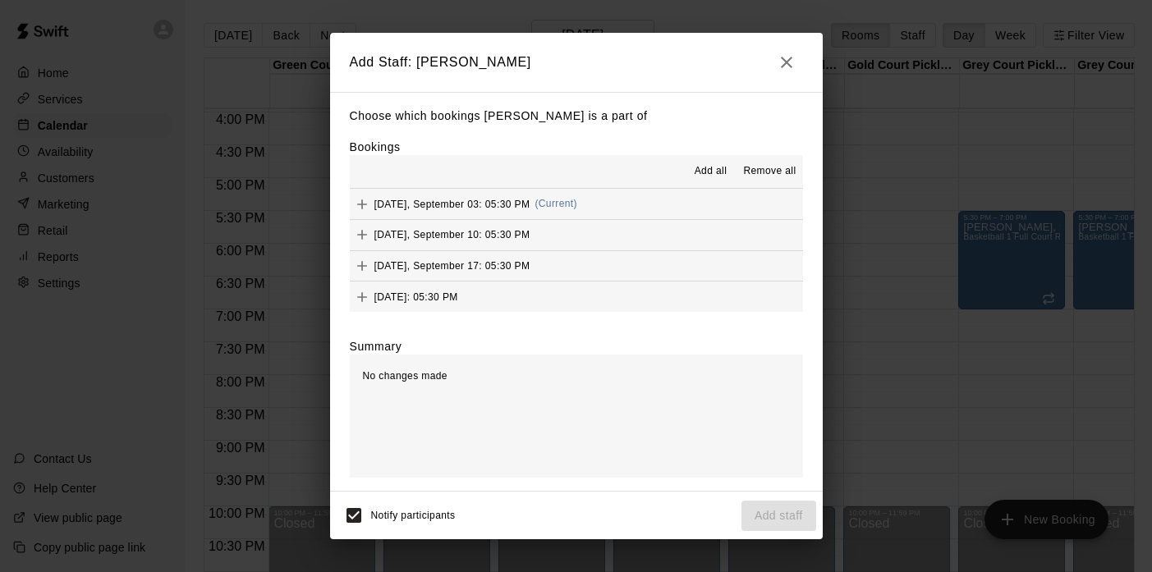
click at [699, 173] on span "Add all" at bounding box center [711, 171] width 33 height 16
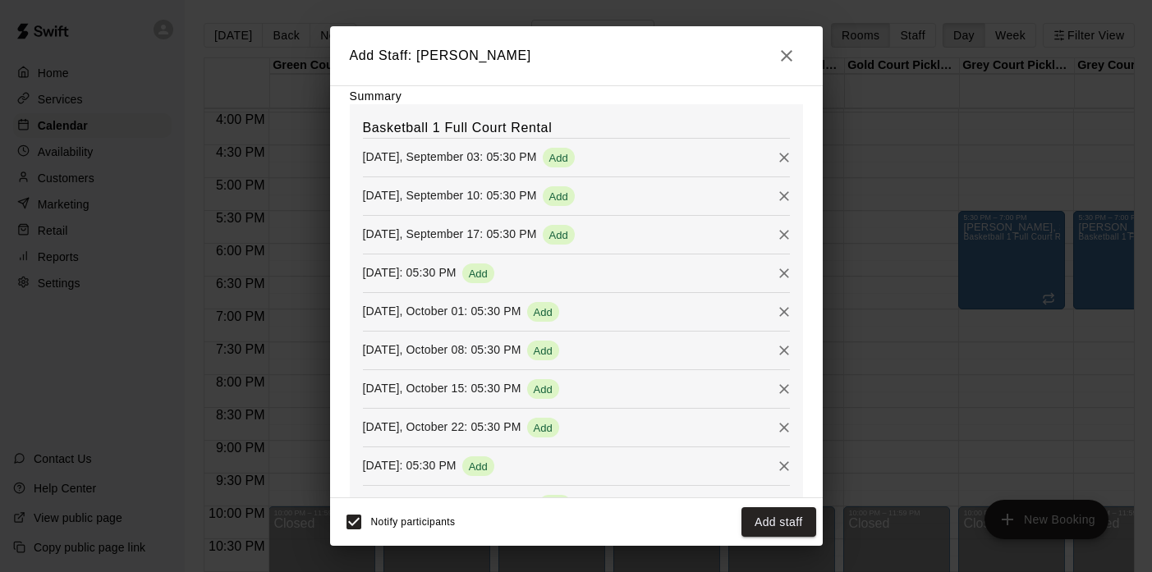
scroll to position [415, 0]
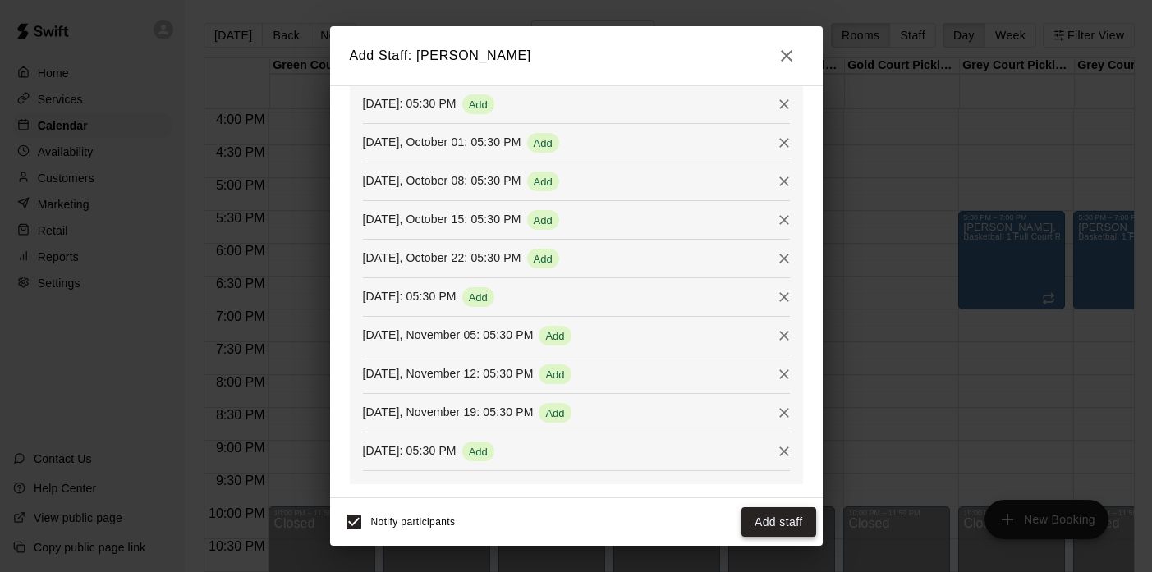
click at [755, 518] on button "Add staff" at bounding box center [779, 523] width 75 height 30
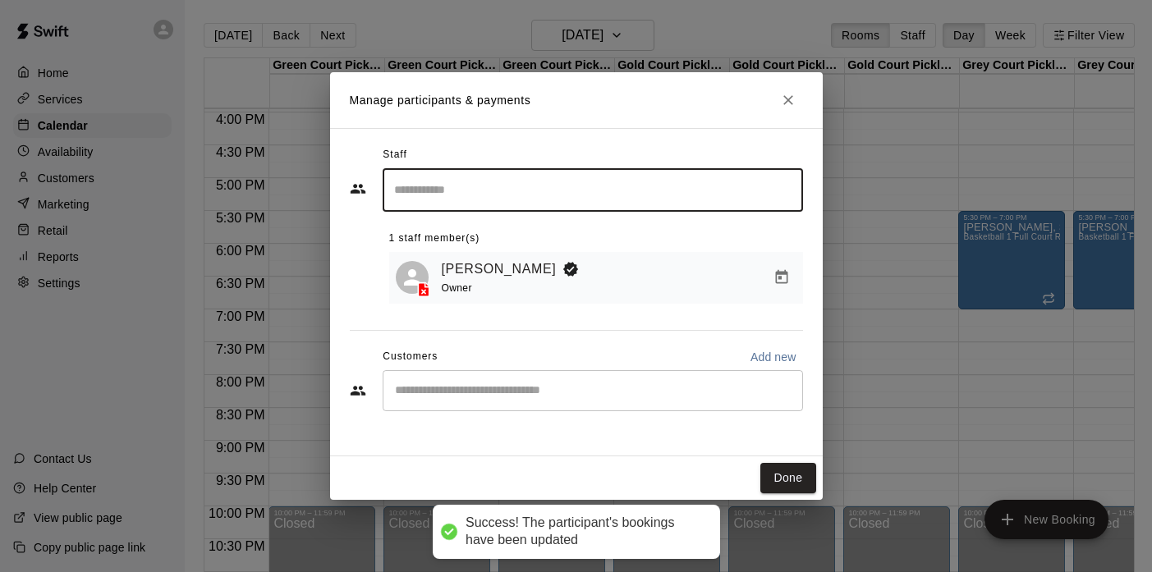
click at [514, 398] on input "Start typing to search customers..." at bounding box center [593, 391] width 406 height 16
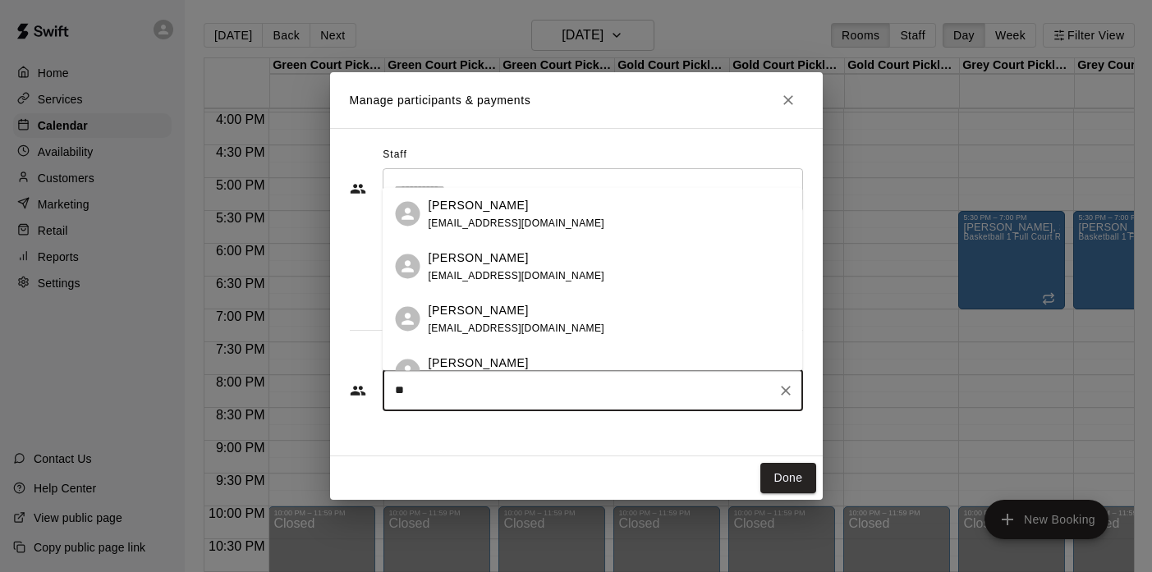
type input "*"
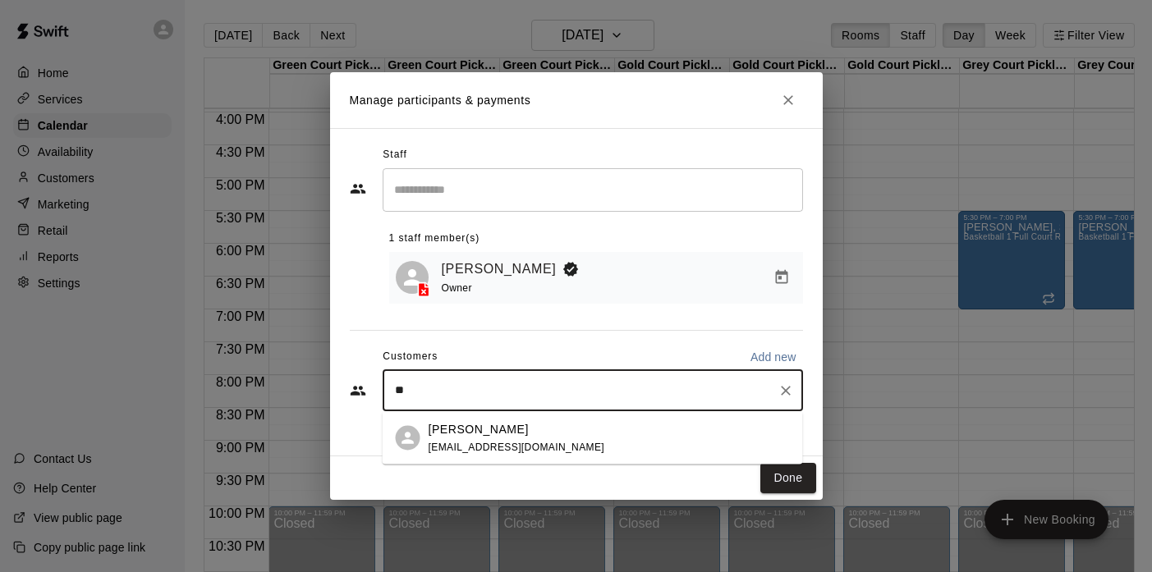
type input "***"
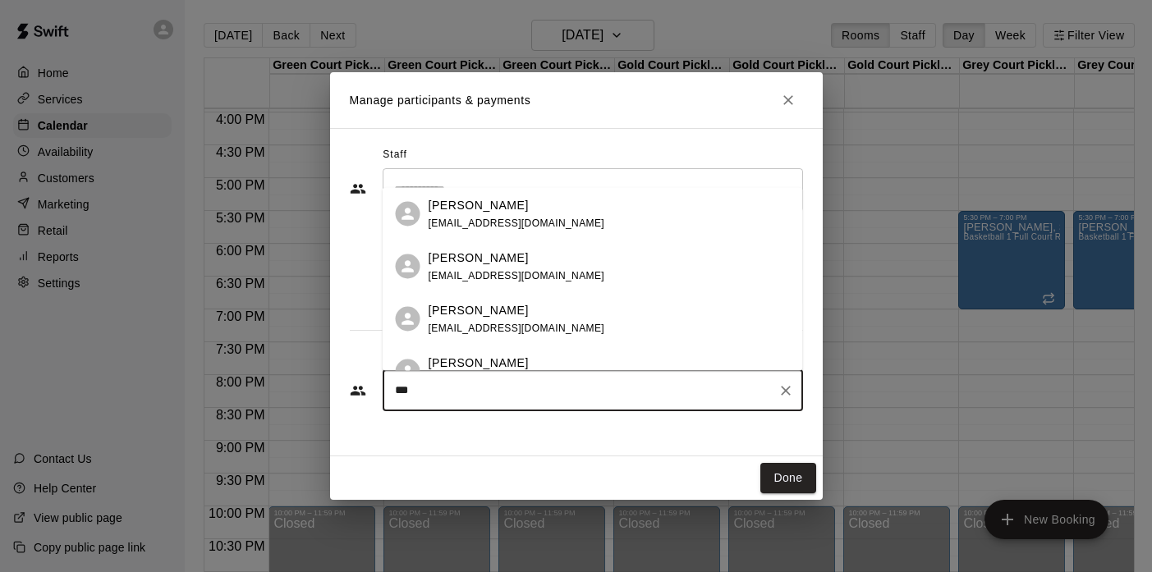
click at [484, 362] on p "Michael Garofalo" at bounding box center [479, 362] width 100 height 17
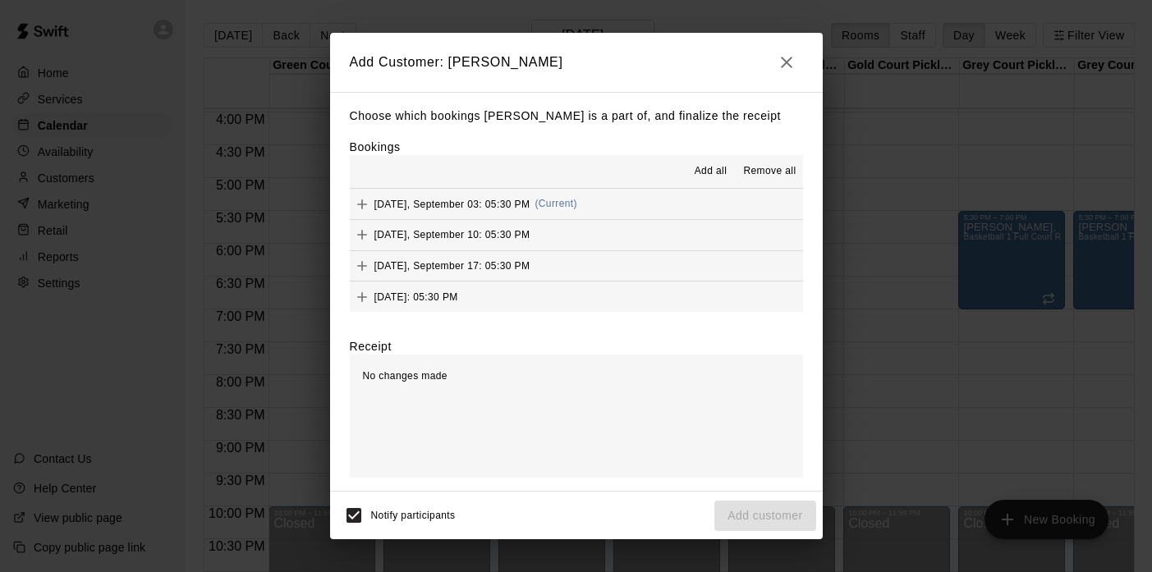
click at [716, 166] on span "Add all" at bounding box center [711, 171] width 33 height 16
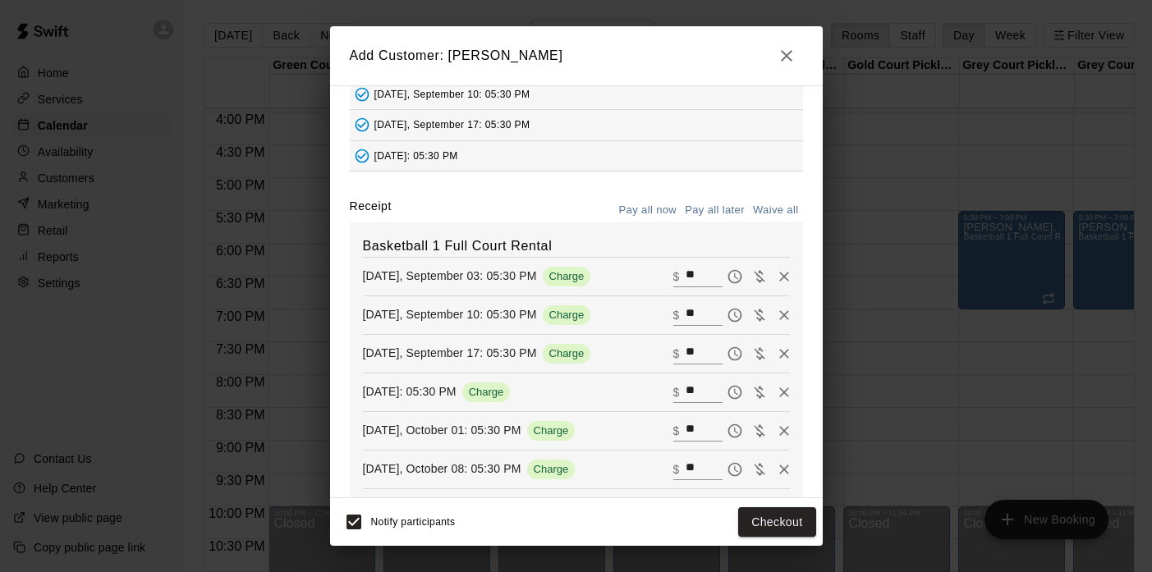
scroll to position [126, 0]
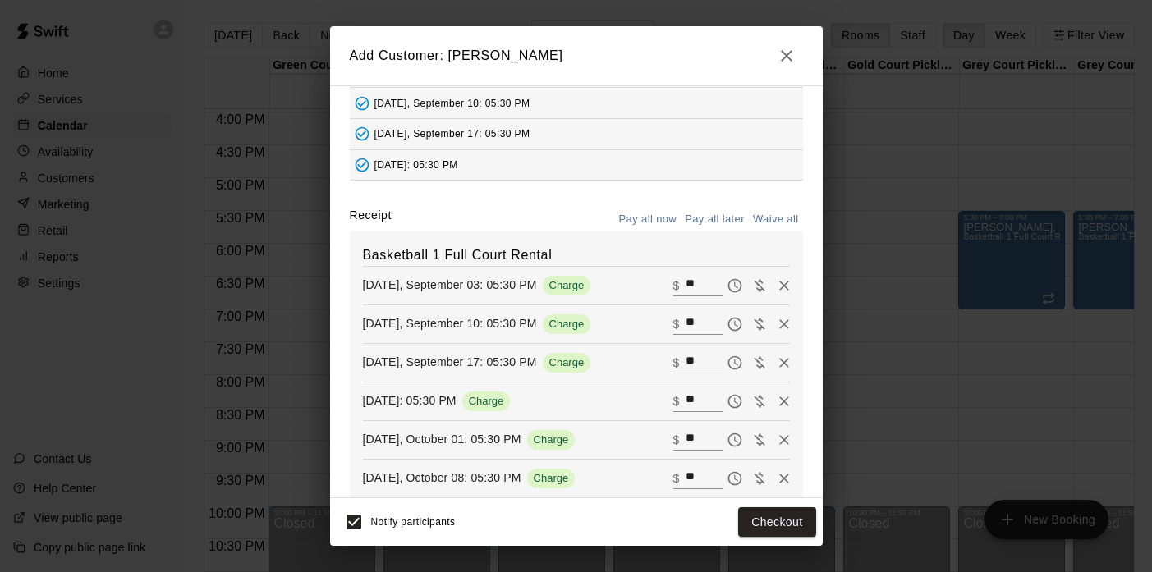
click at [705, 217] on button "Pay all later" at bounding box center [715, 219] width 68 height 25
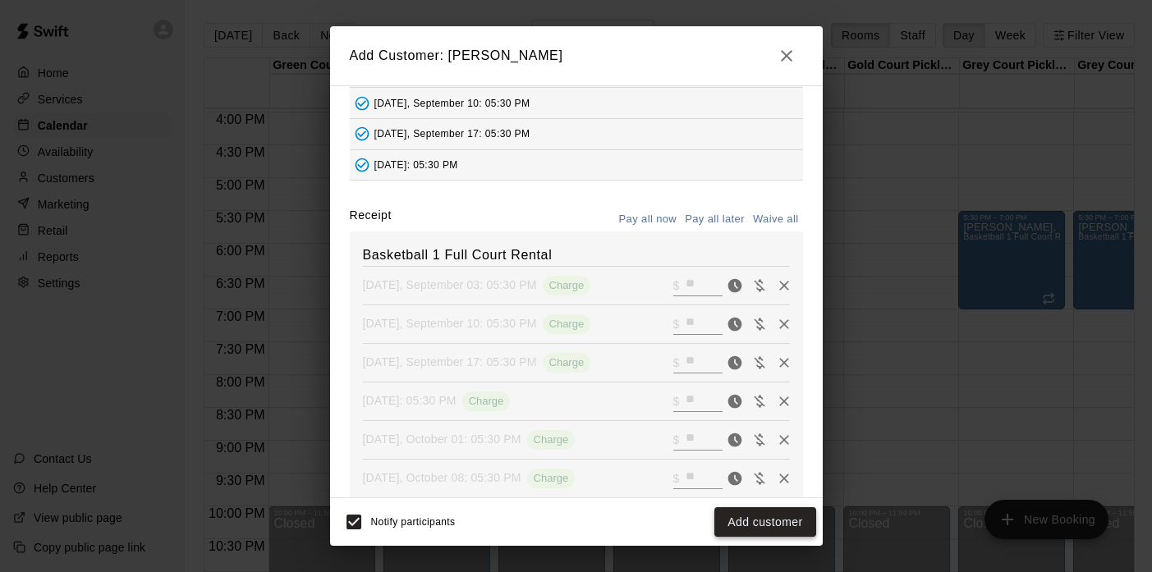
click at [739, 511] on button "Add customer" at bounding box center [765, 523] width 101 height 30
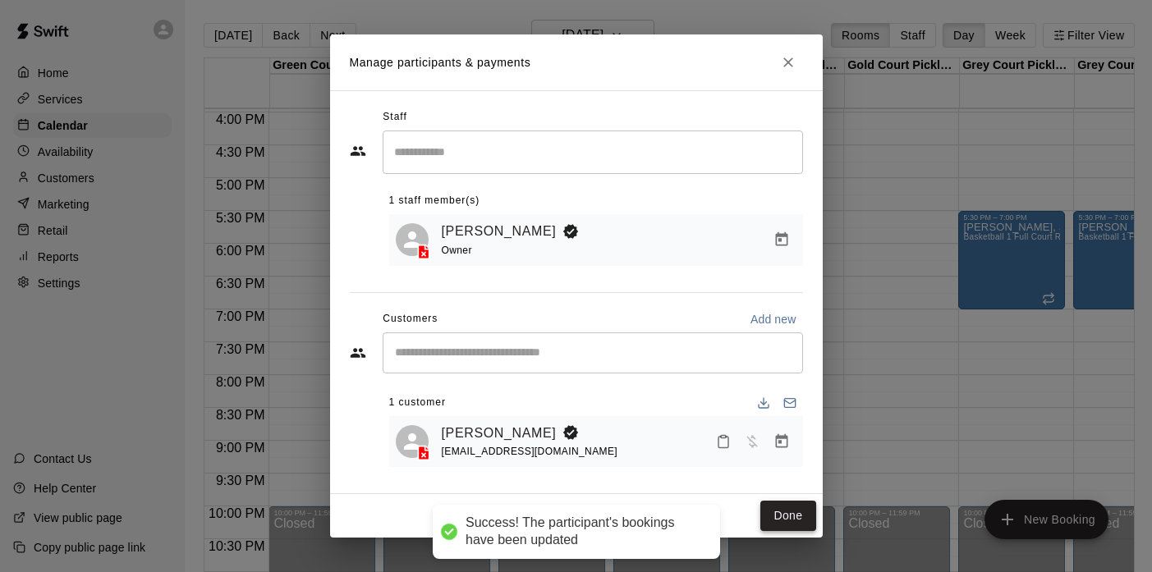
click at [779, 508] on button "Done" at bounding box center [788, 516] width 55 height 30
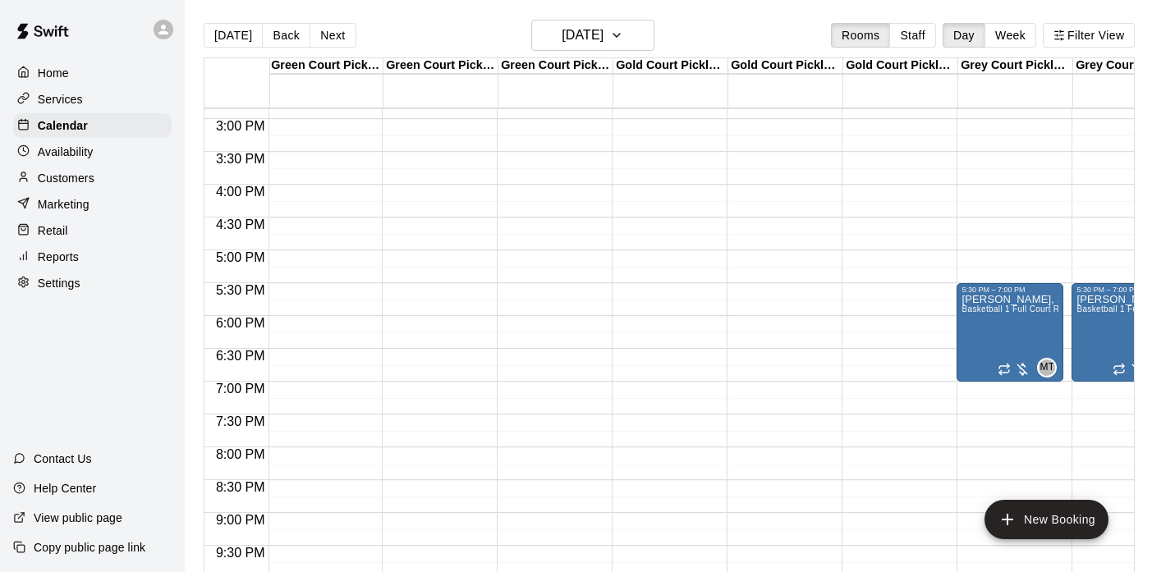
scroll to position [969, 2]
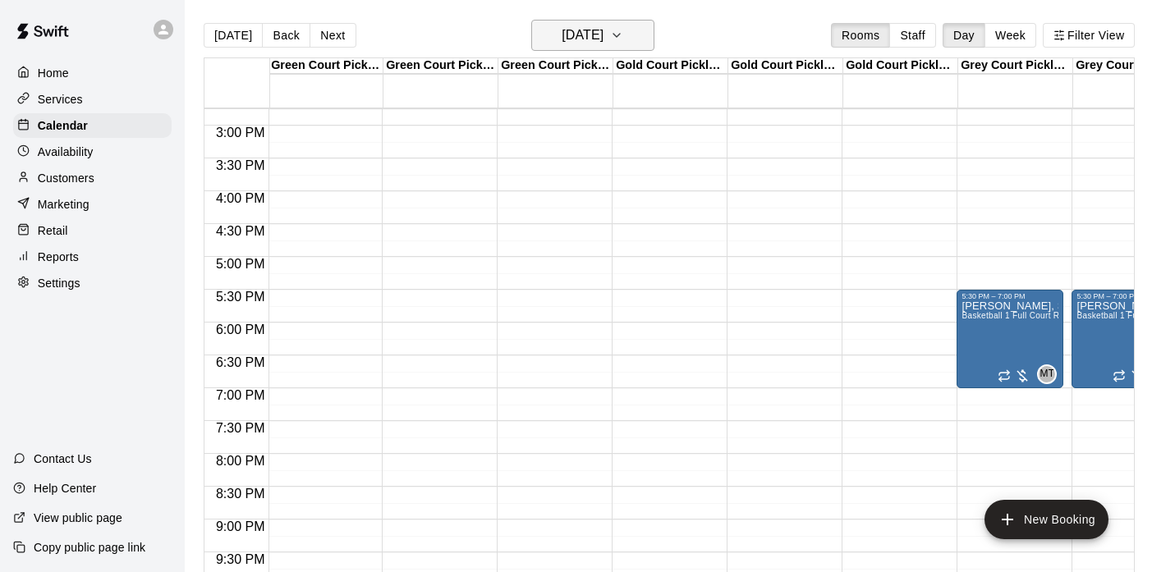
click at [604, 46] on h6 "Wednesday Sep 03" at bounding box center [583, 35] width 42 height 23
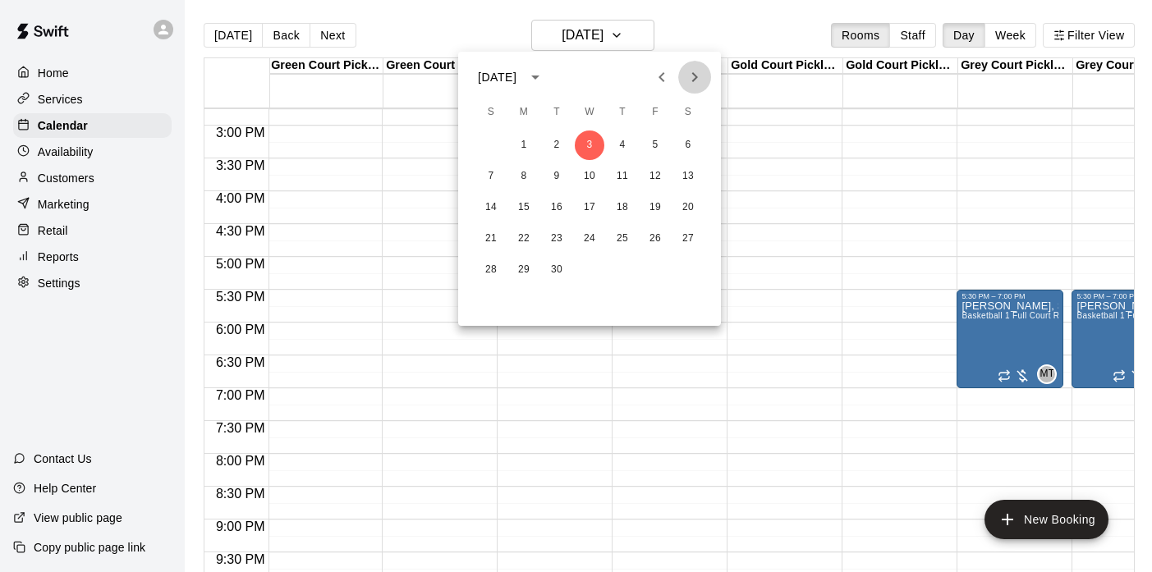
click at [691, 78] on icon "Next month" at bounding box center [695, 77] width 20 height 20
click at [592, 198] on button "12" at bounding box center [590, 208] width 30 height 30
